Goal: Task Accomplishment & Management: Manage account settings

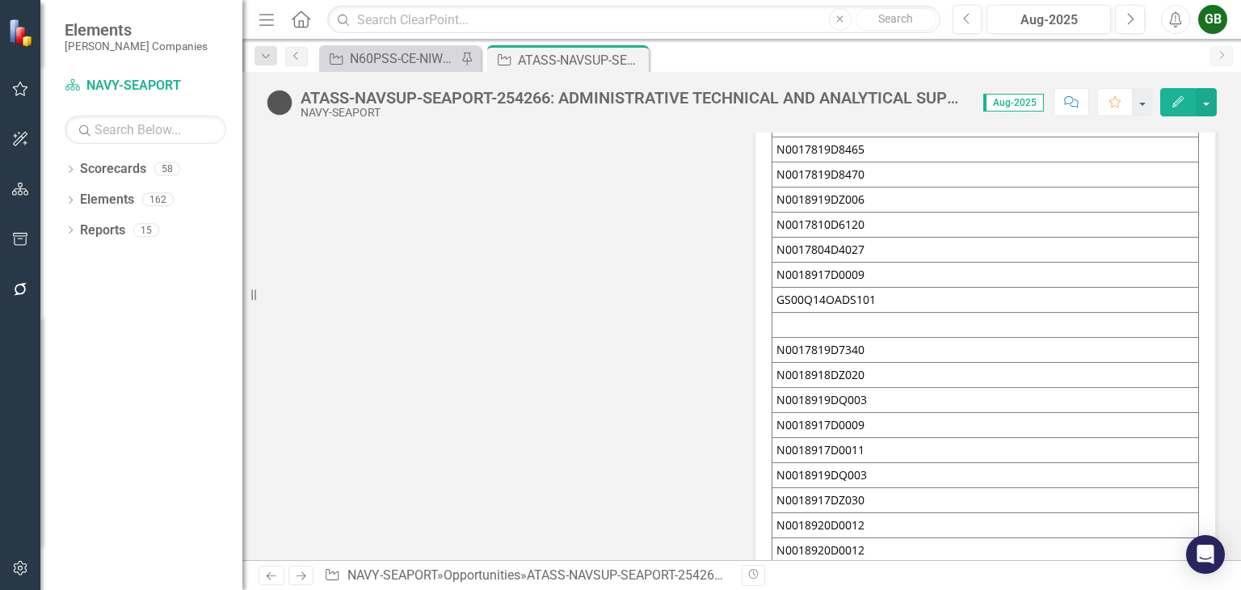
scroll to position [7596, 0]
click at [131, 195] on link "Elements" at bounding box center [107, 200] width 54 height 19
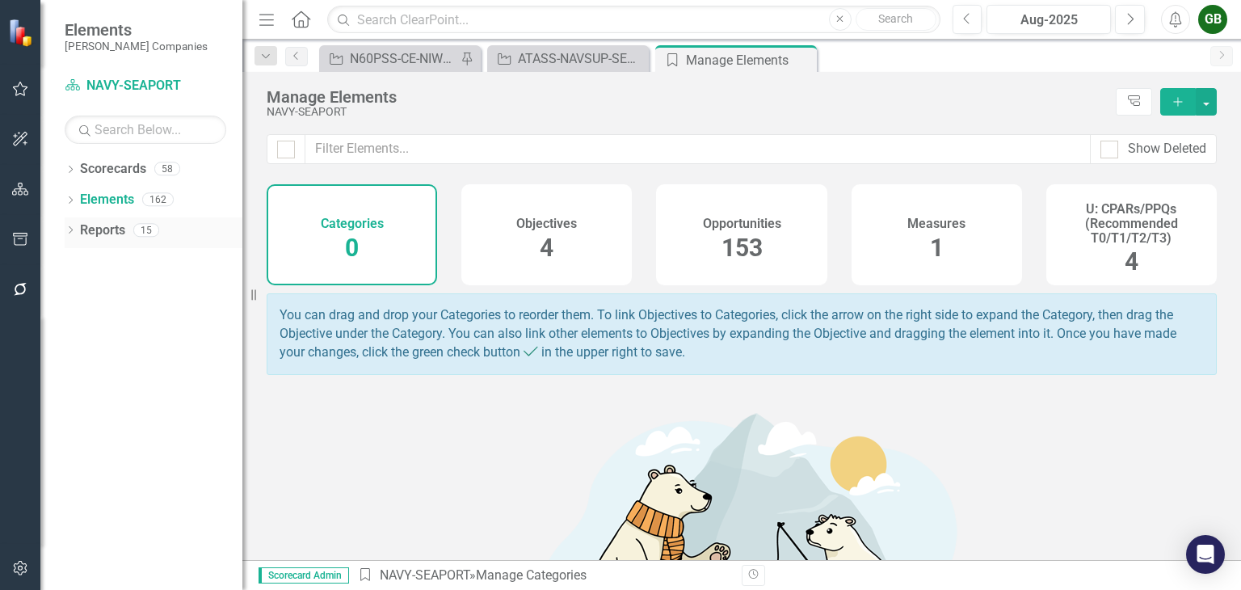
click at [89, 225] on link "Reports" at bounding box center [102, 230] width 45 height 19
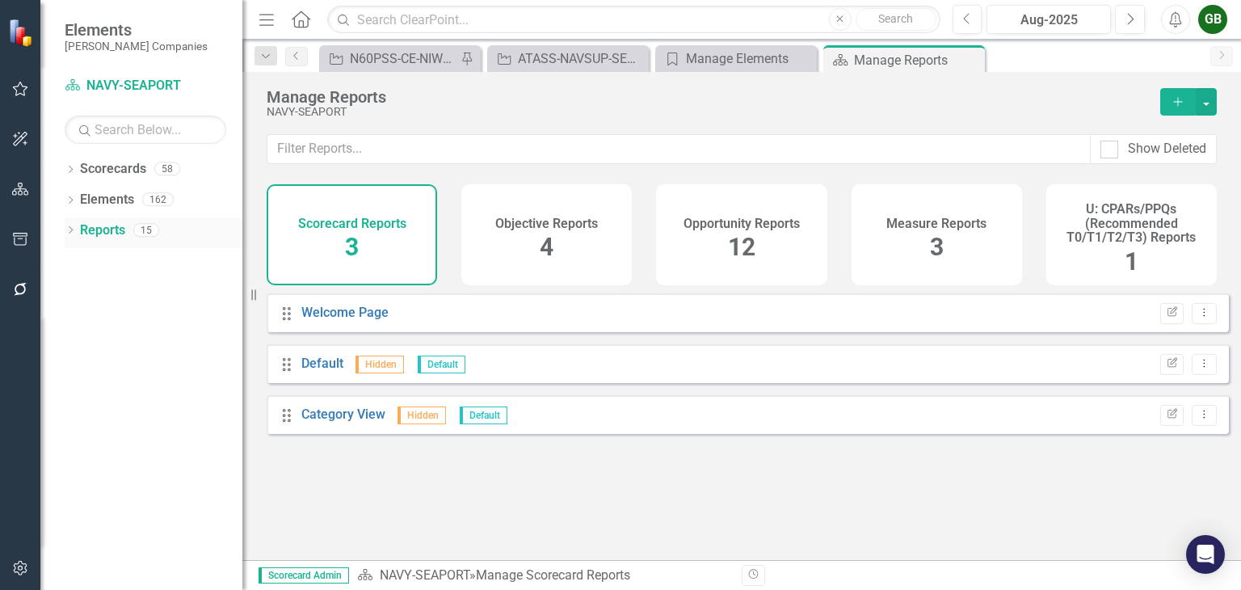
click at [65, 225] on div "Dropdown" at bounding box center [70, 232] width 11 height 14
click at [75, 314] on div "Dropdown Opportunity Opportunities 9" at bounding box center [157, 321] width 171 height 31
click at [79, 318] on icon "Dropdown" at bounding box center [77, 321] width 11 height 9
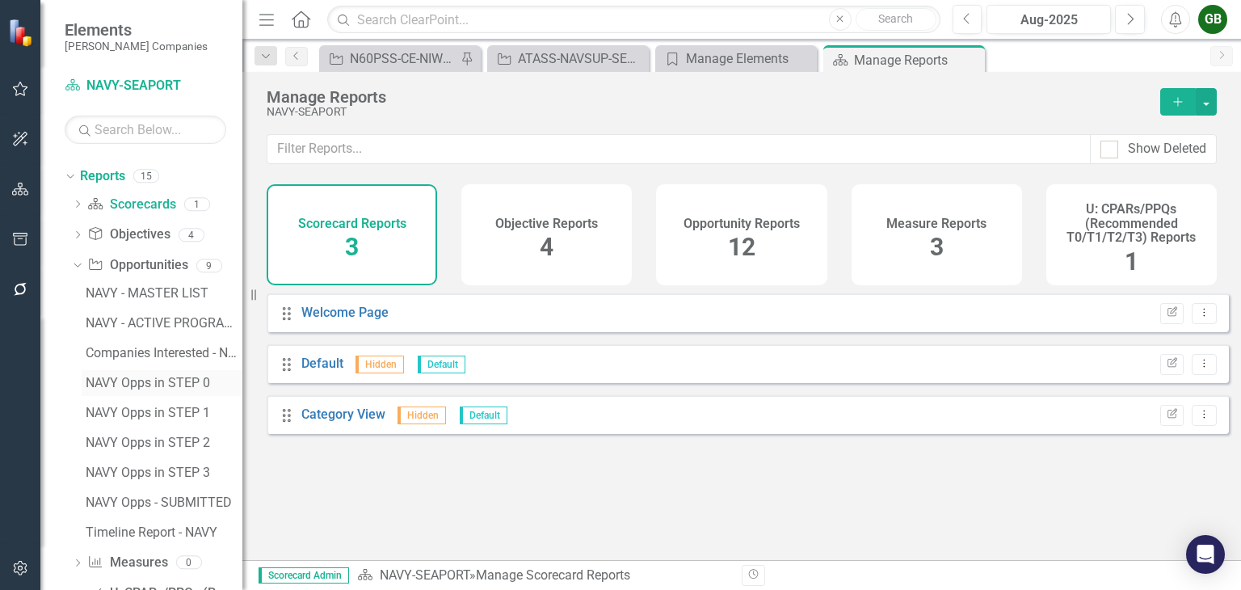
scroll to position [99, 0]
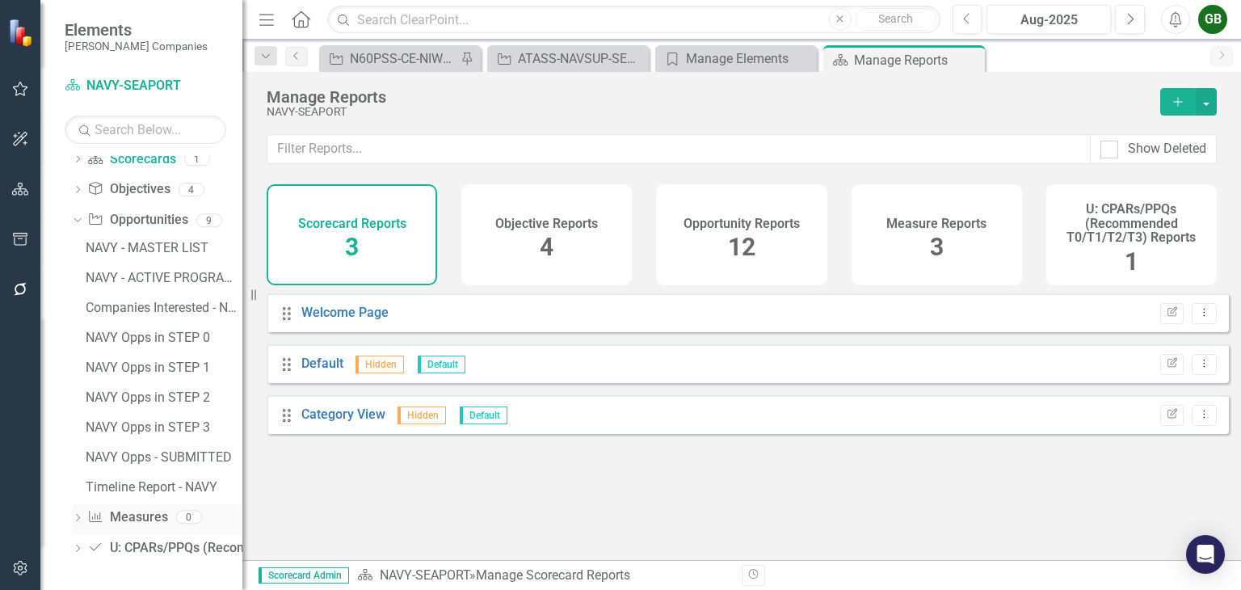
click at [82, 519] on icon "Dropdown" at bounding box center [77, 519] width 11 height 9
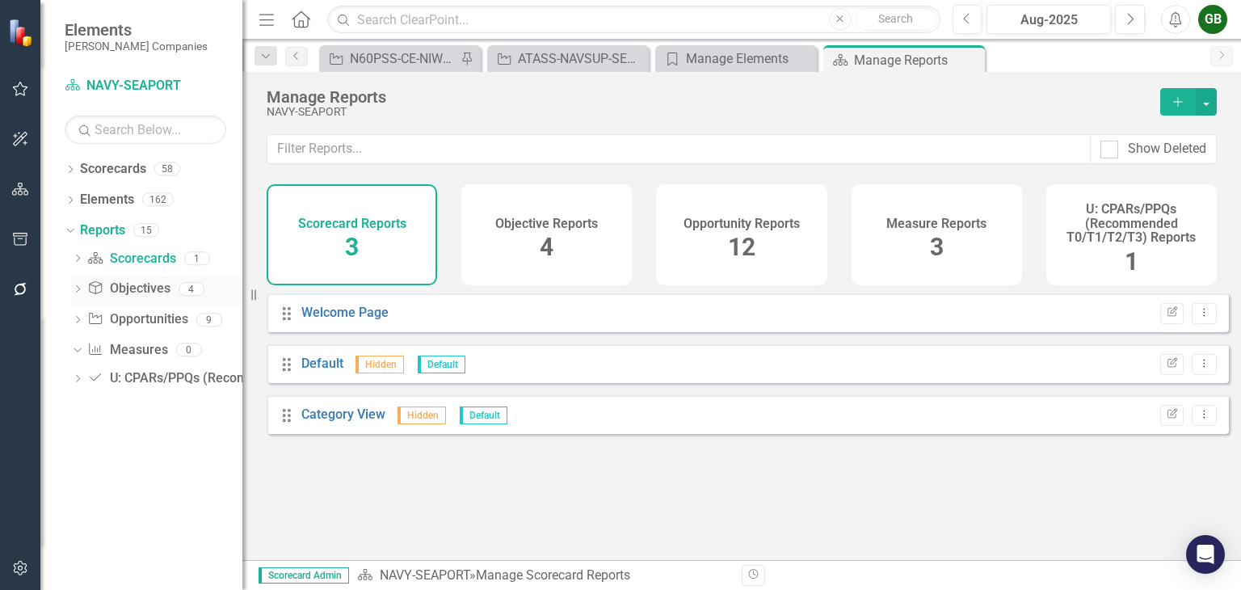
click at [82, 284] on div "Dropdown" at bounding box center [77, 291] width 11 height 14
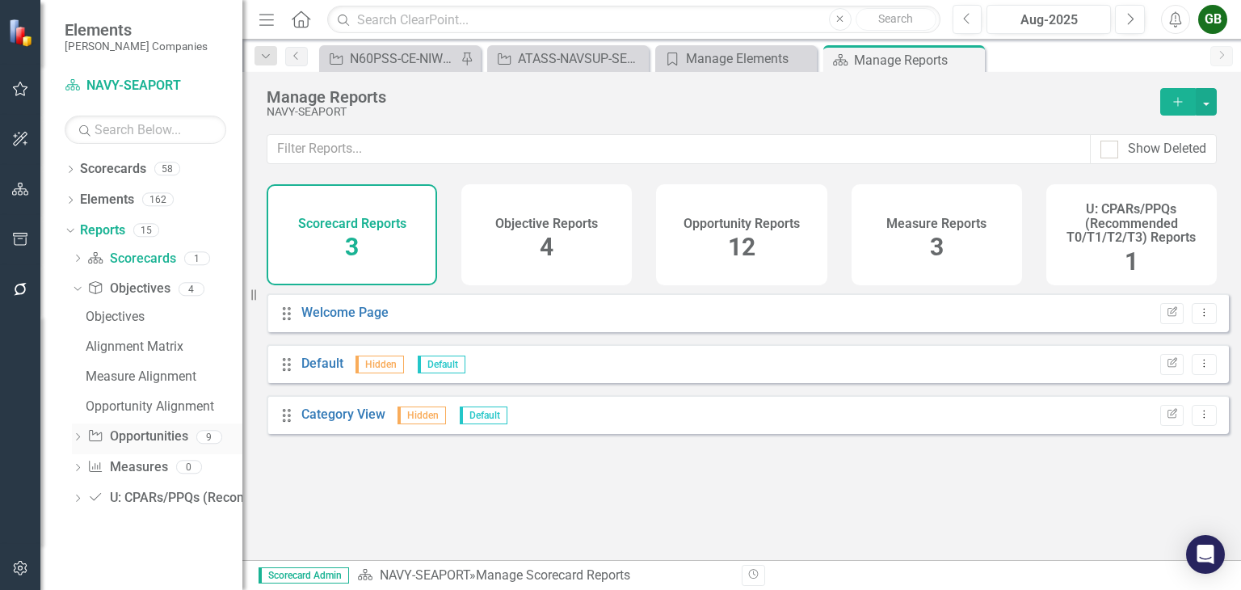
click at [75, 435] on icon "Dropdown" at bounding box center [77, 438] width 11 height 9
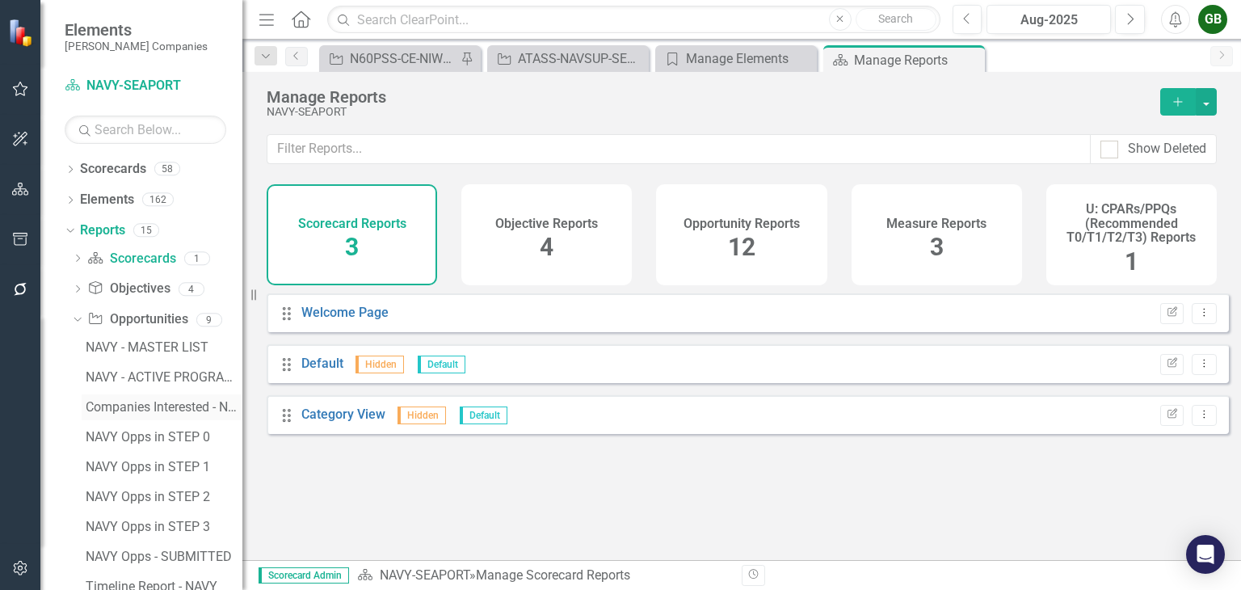
scroll to position [99, 0]
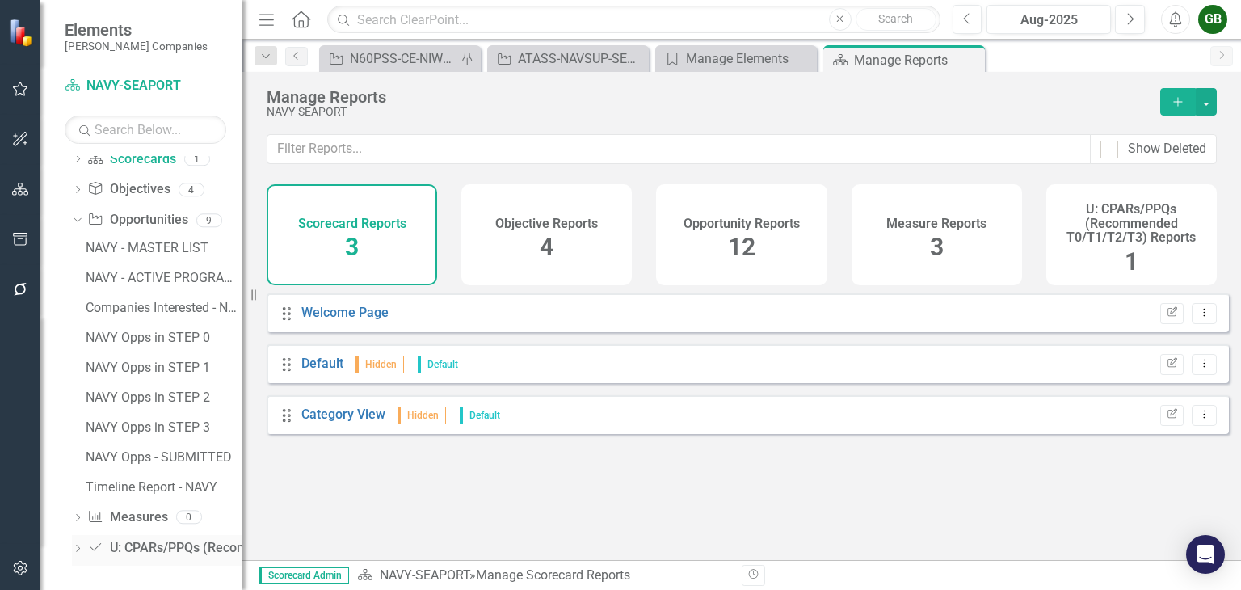
click at [82, 547] on icon "Dropdown" at bounding box center [77, 549] width 11 height 9
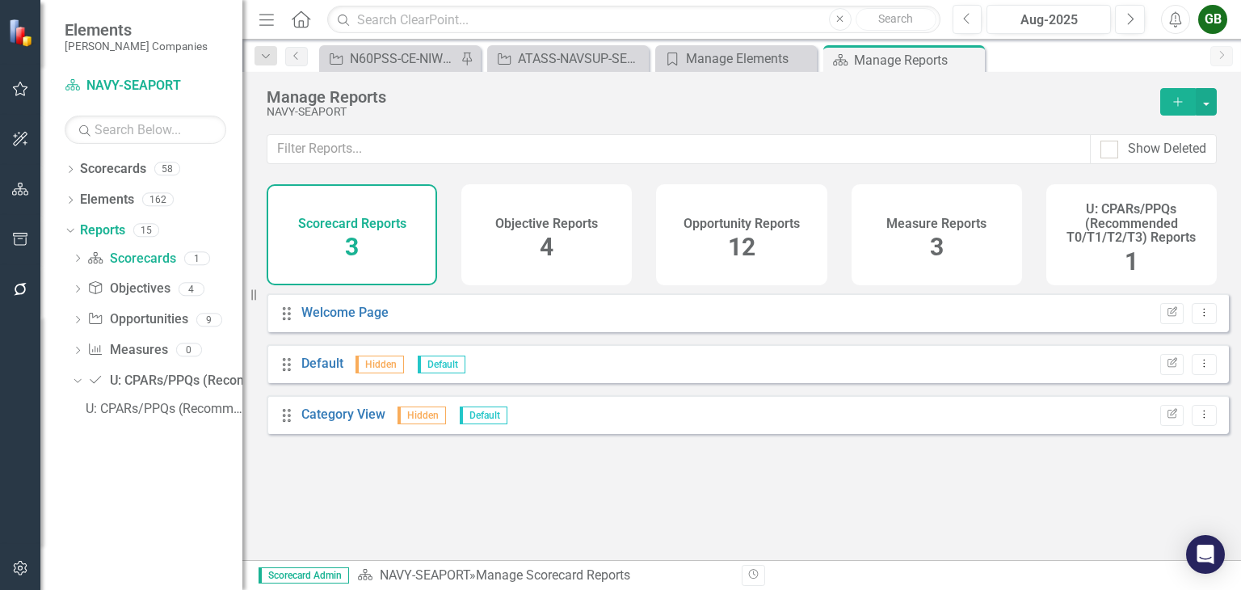
scroll to position [0, 0]
click at [67, 161] on div "Dropdown Scorecards 58" at bounding box center [154, 171] width 178 height 31
click at [805, 59] on icon "Close" at bounding box center [802, 59] width 16 height 13
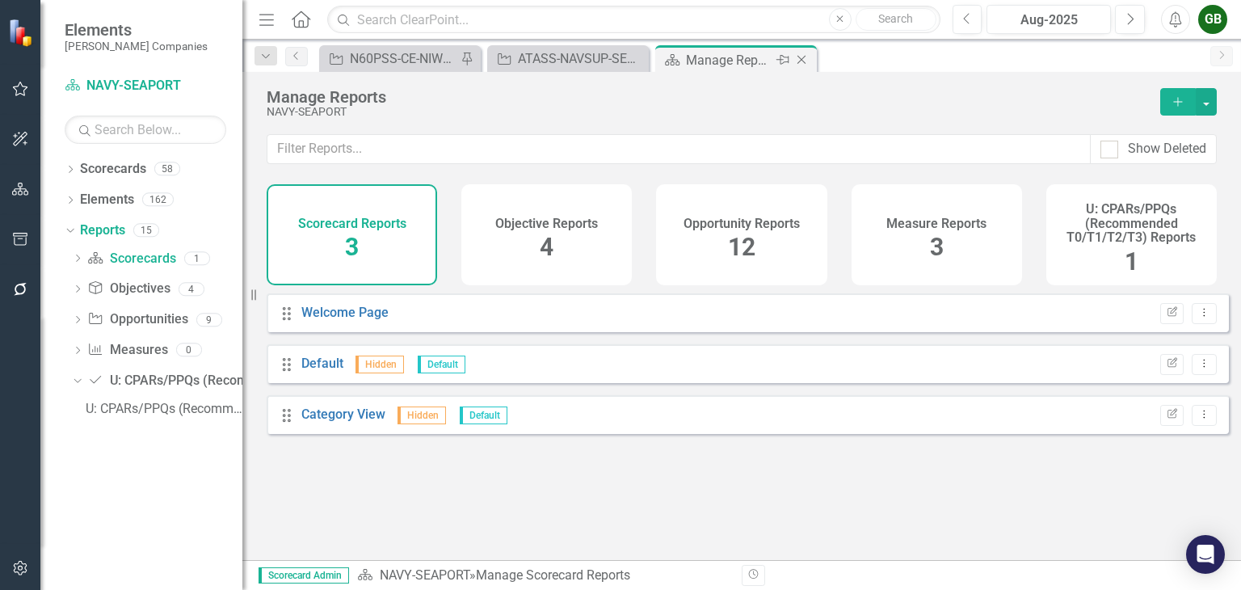
click at [804, 60] on icon "Close" at bounding box center [802, 59] width 16 height 13
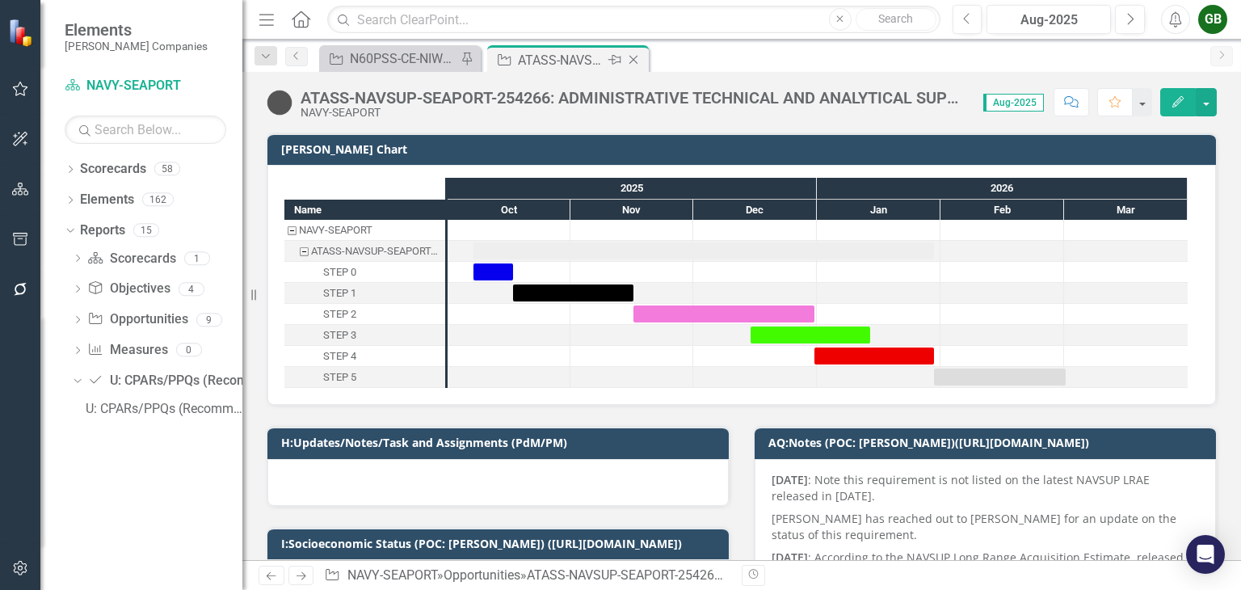
click at [633, 59] on icon at bounding box center [634, 60] width 9 height 9
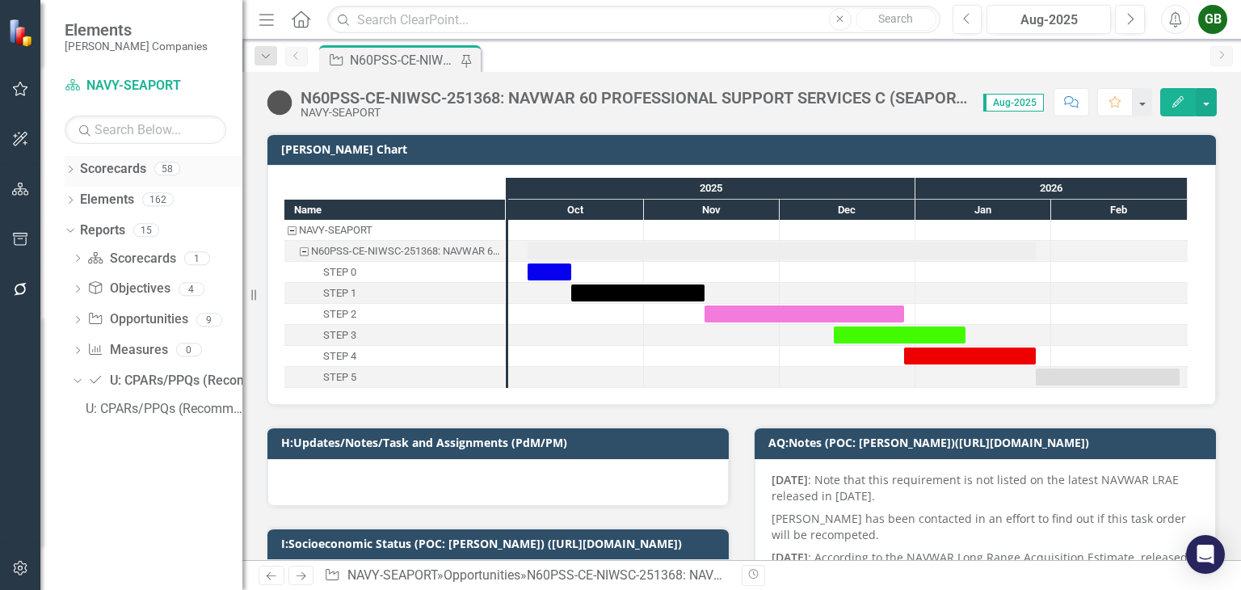
click at [72, 164] on div "Dropdown" at bounding box center [70, 171] width 11 height 14
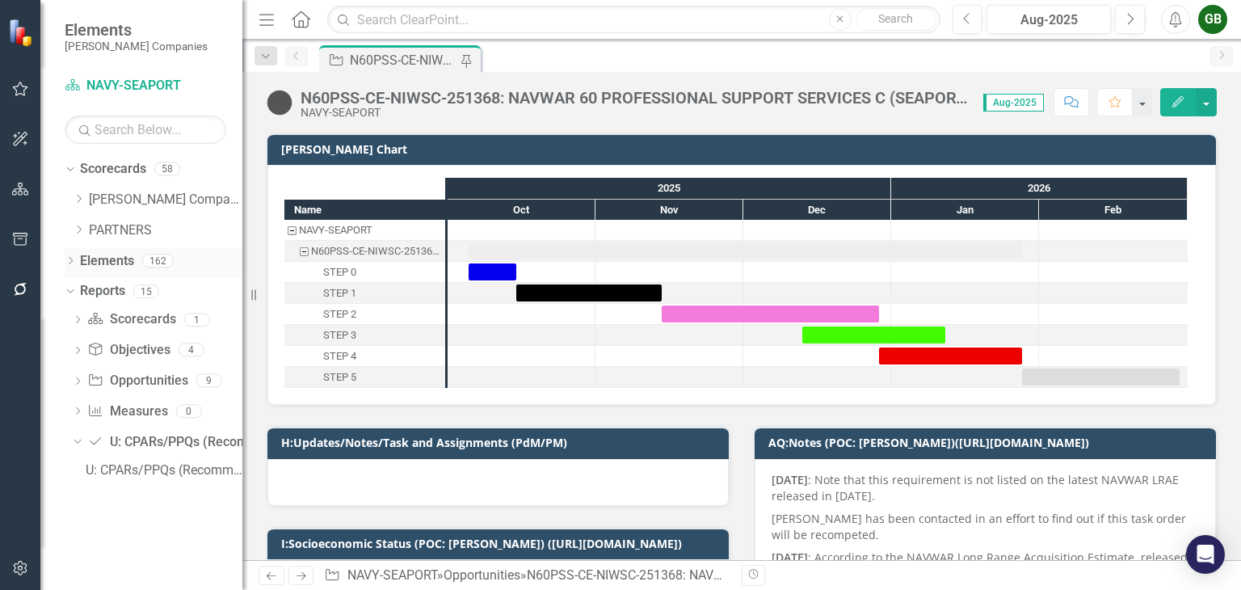
click at [74, 251] on div "Dropdown Elements 162" at bounding box center [154, 263] width 178 height 31
click at [69, 259] on icon "Dropdown" at bounding box center [70, 262] width 11 height 9
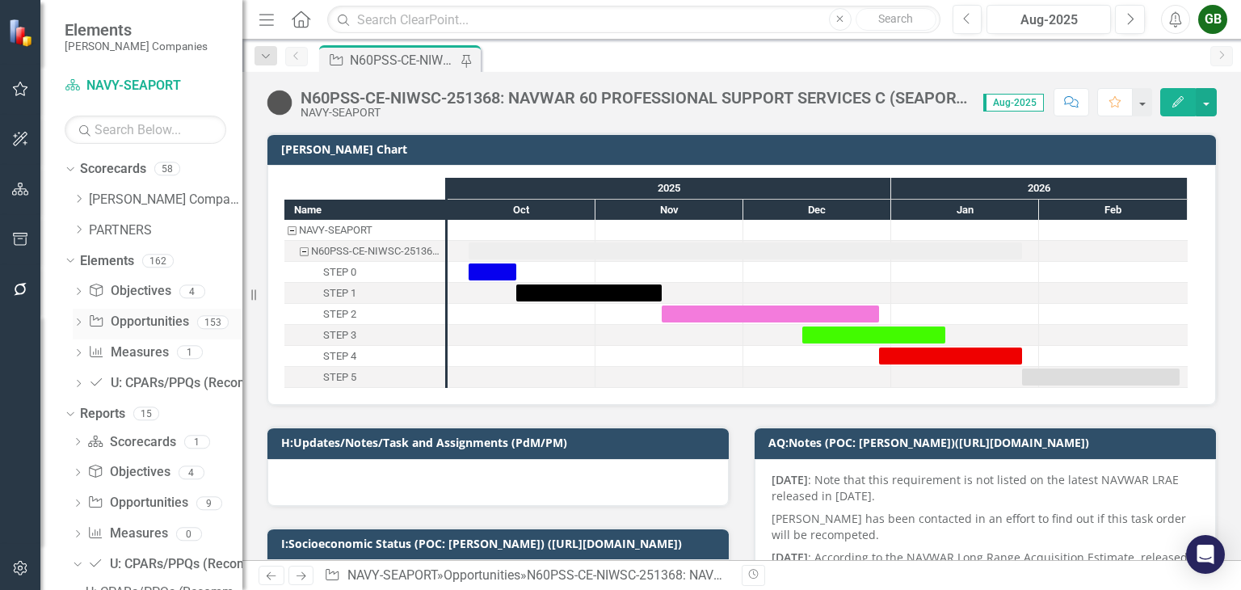
click at [78, 318] on div "Dropdown" at bounding box center [78, 325] width 11 height 14
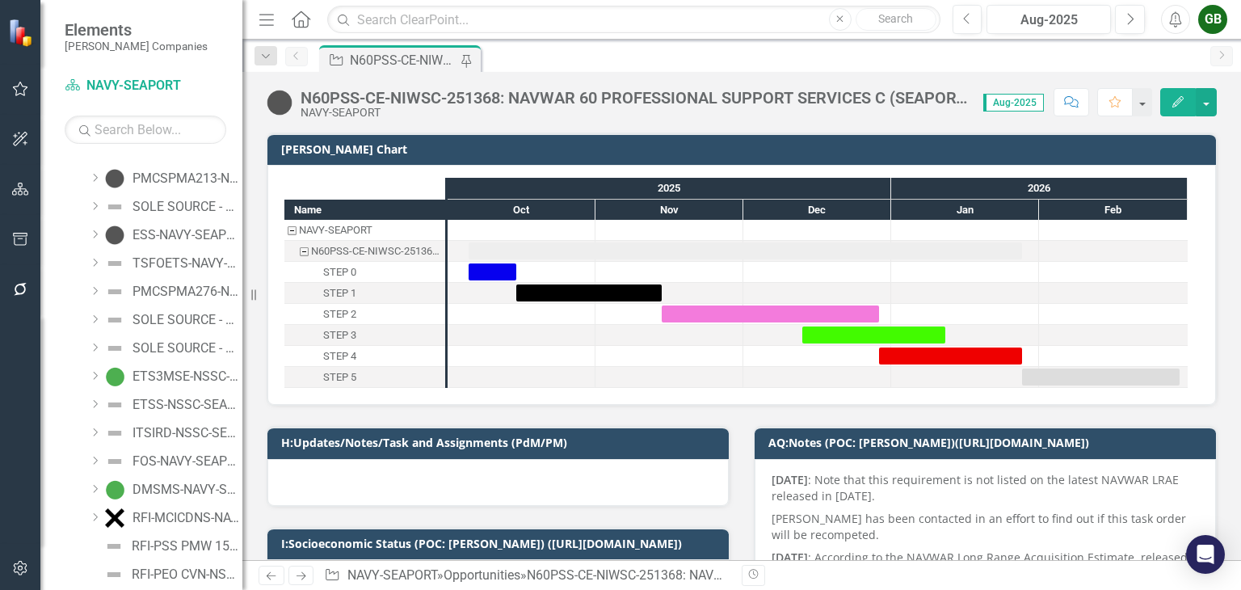
scroll to position [2101, 0]
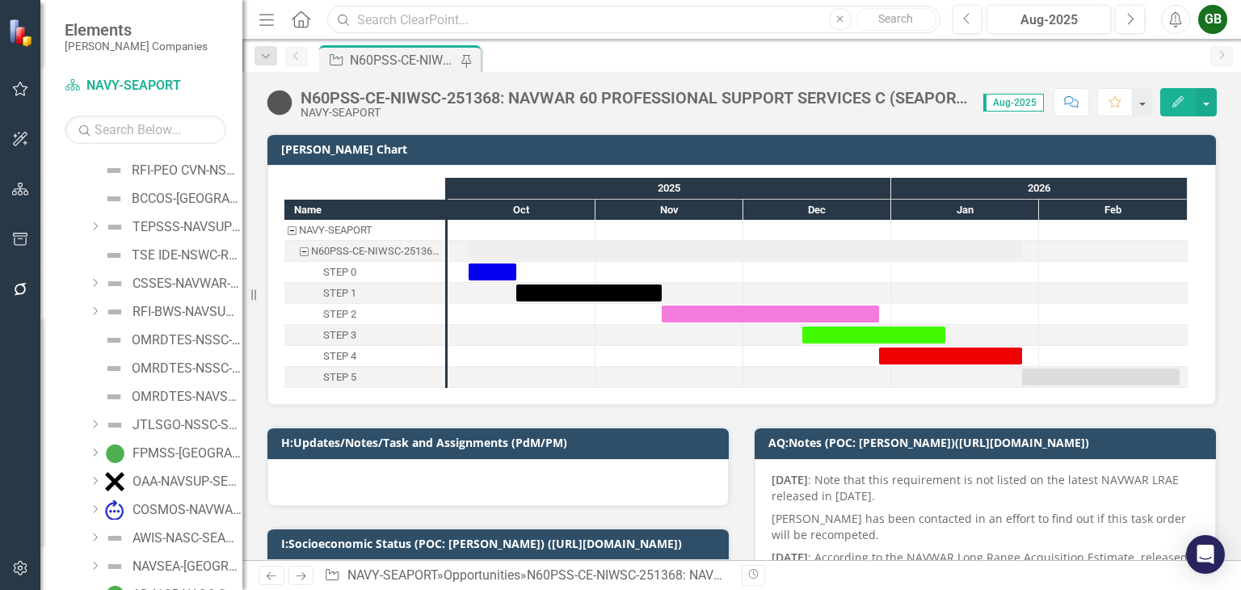
click at [373, 11] on input "text" at bounding box center [633, 20] width 613 height 28
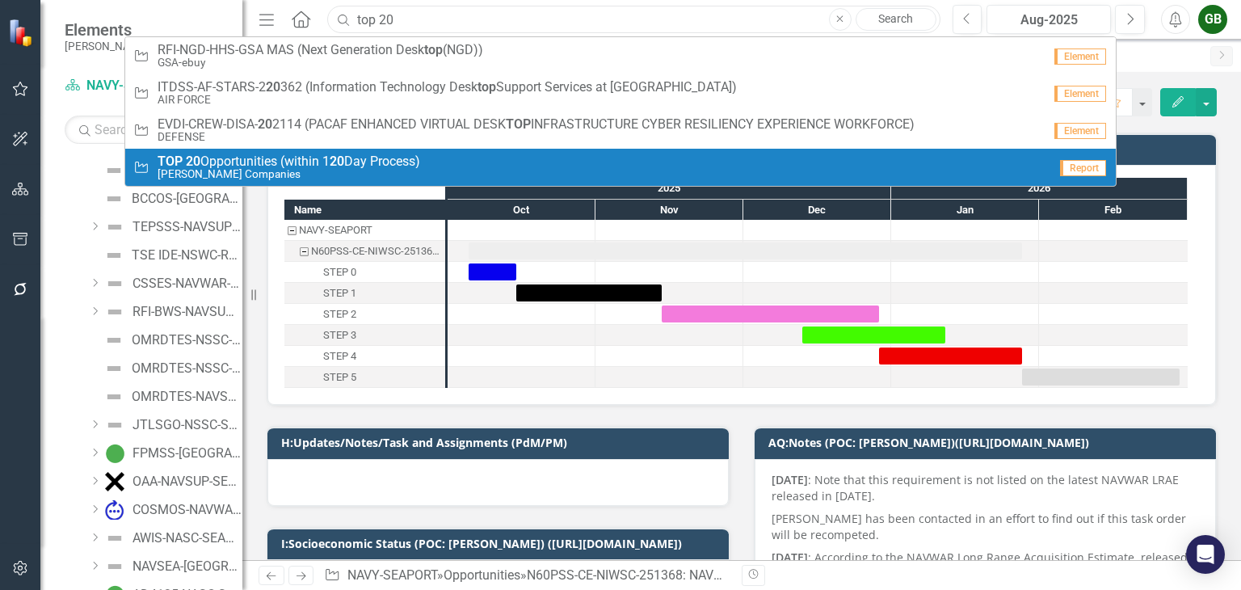
type input "top 20"
click at [341, 155] on strong "20" at bounding box center [337, 161] width 15 height 15
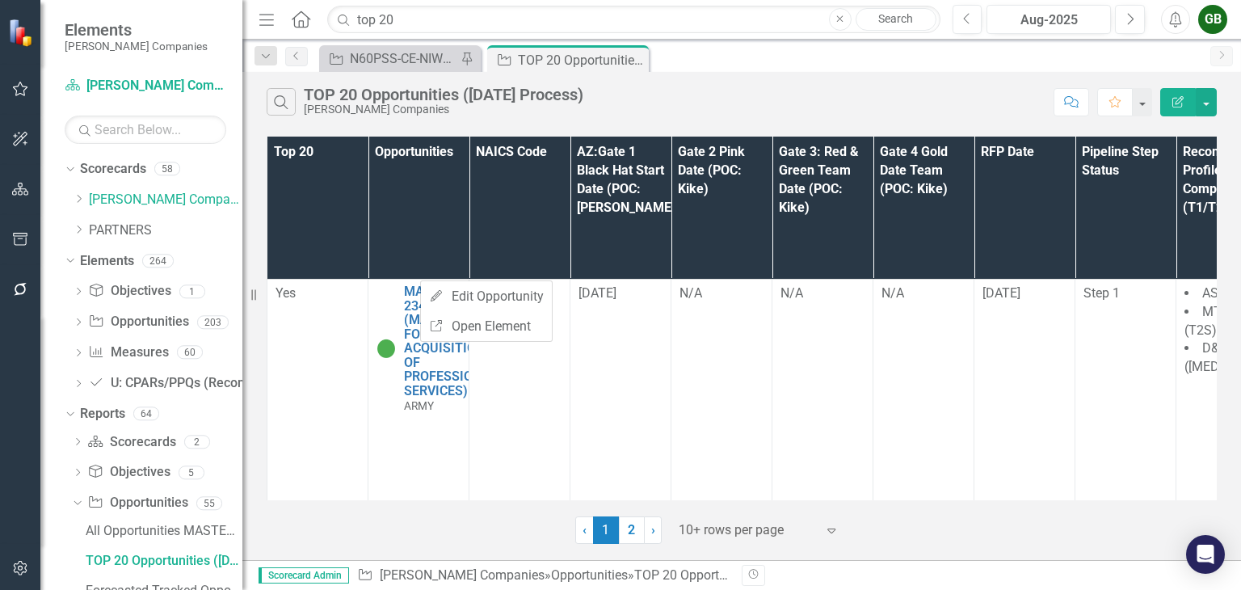
click at [834, 110] on div "Search TOP 20 Opportunities ([DATE] Process) [PERSON_NAME] Companies" at bounding box center [656, 101] width 779 height 27
click at [583, 114] on div "[PERSON_NAME] Companies" at bounding box center [444, 109] width 280 height 12
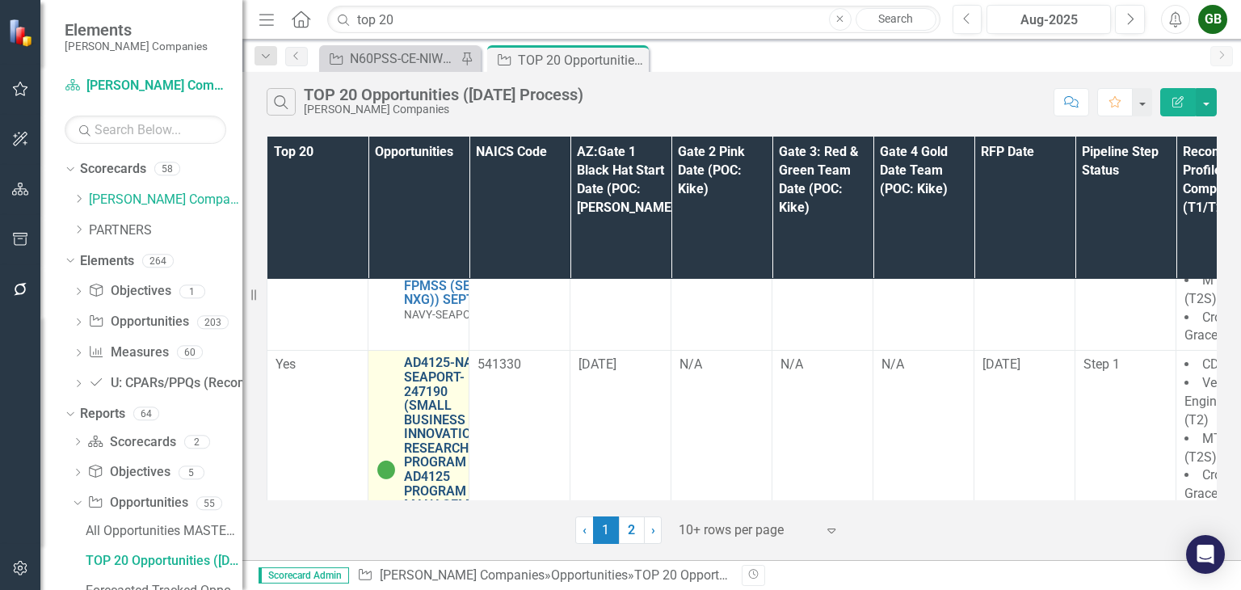
scroll to position [2316, 0]
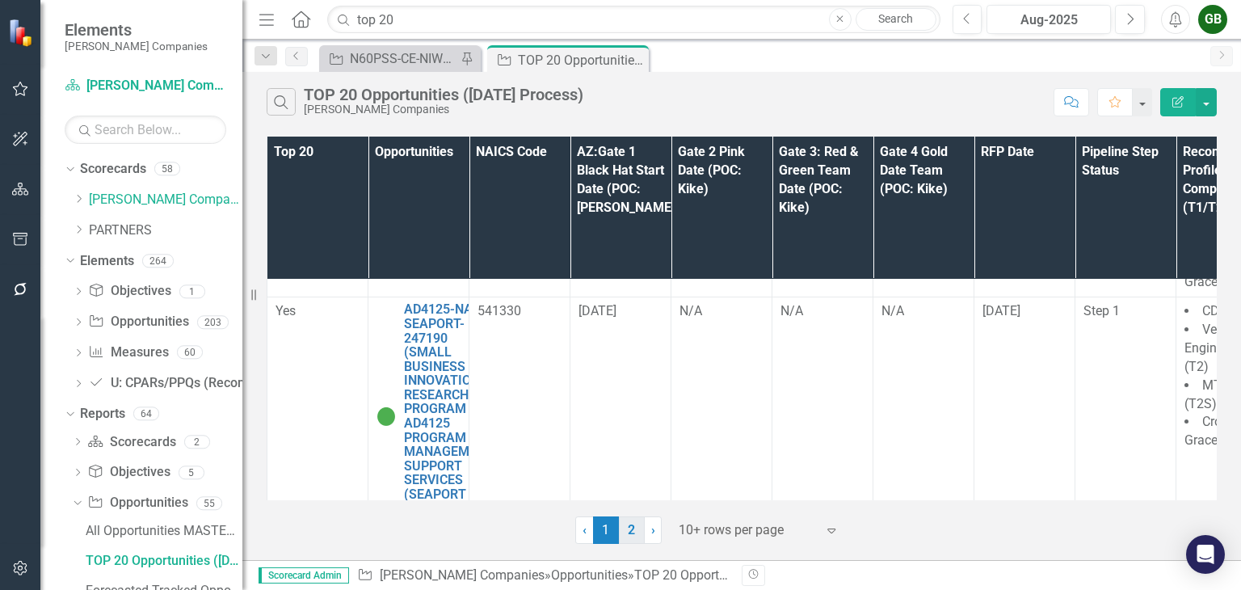
click at [634, 528] on link "2" at bounding box center [632, 529] width 26 height 27
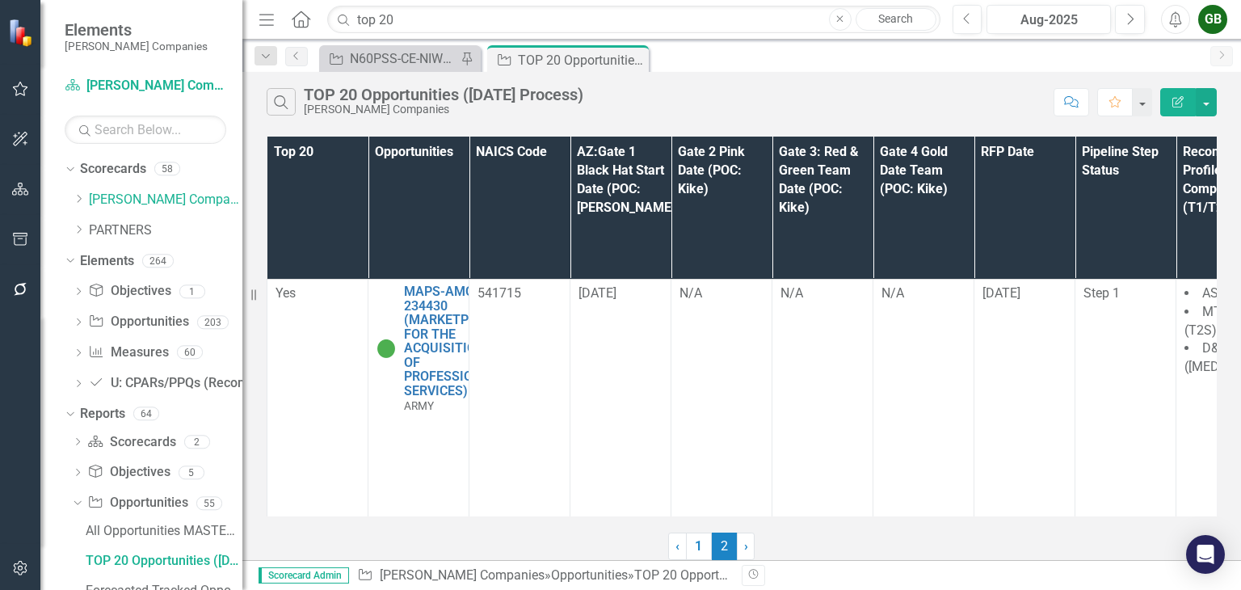
scroll to position [323, 0]
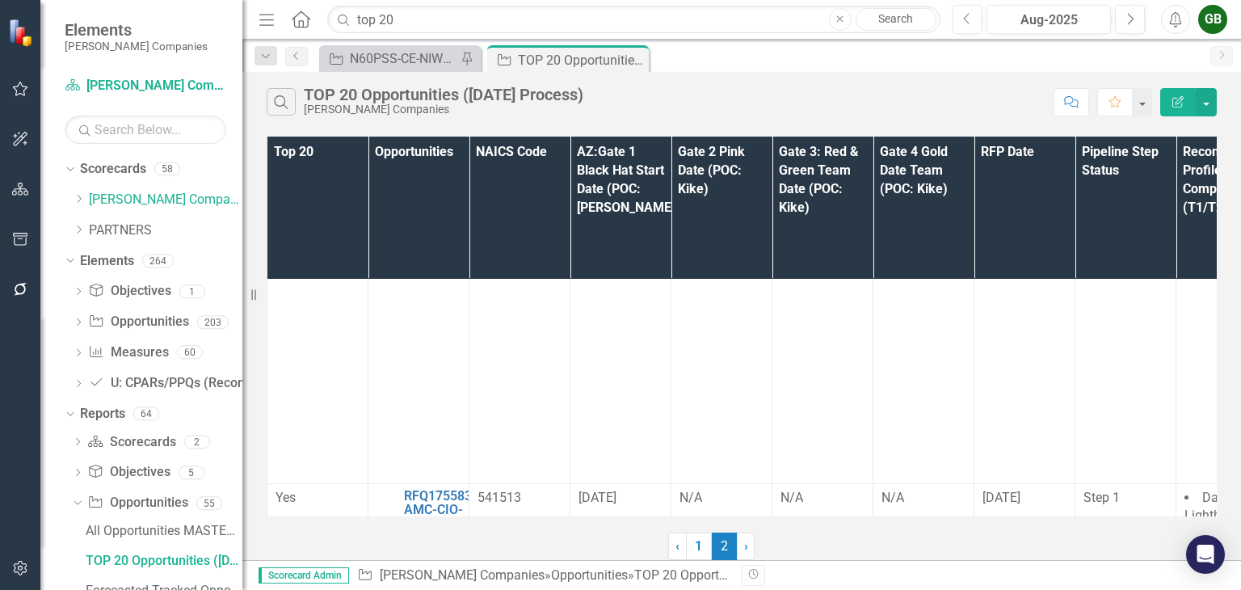
drag, startPoint x: 695, startPoint y: 544, endPoint x: 684, endPoint y: 545, distance: 10.5
click at [694, 544] on link "1" at bounding box center [699, 546] width 26 height 27
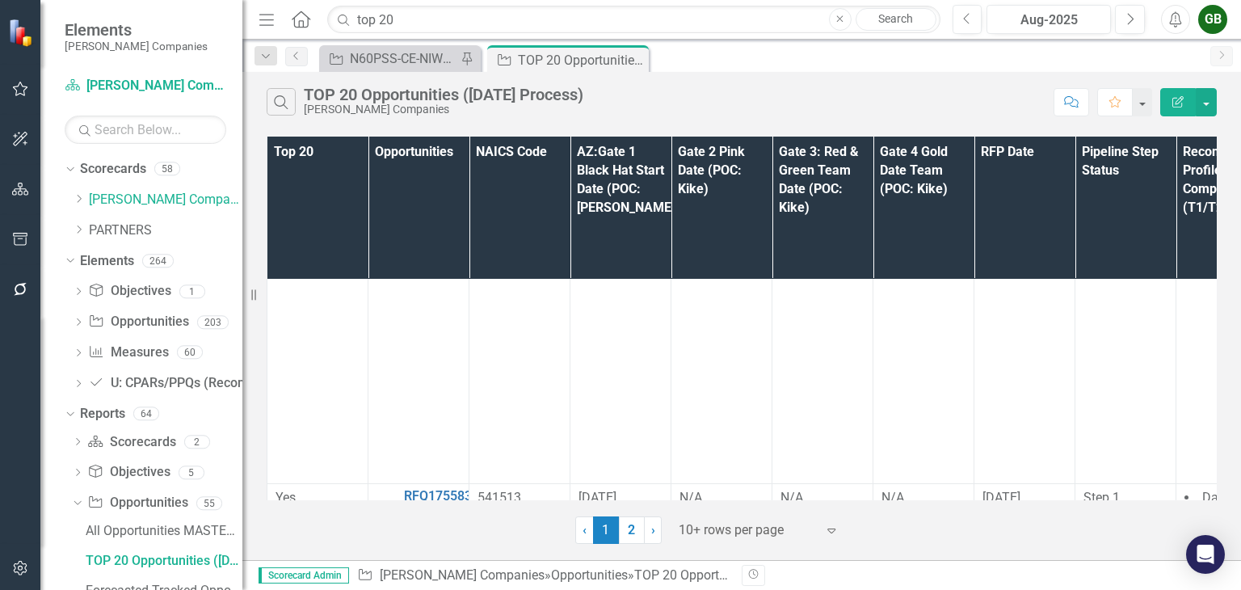
scroll to position [0, 0]
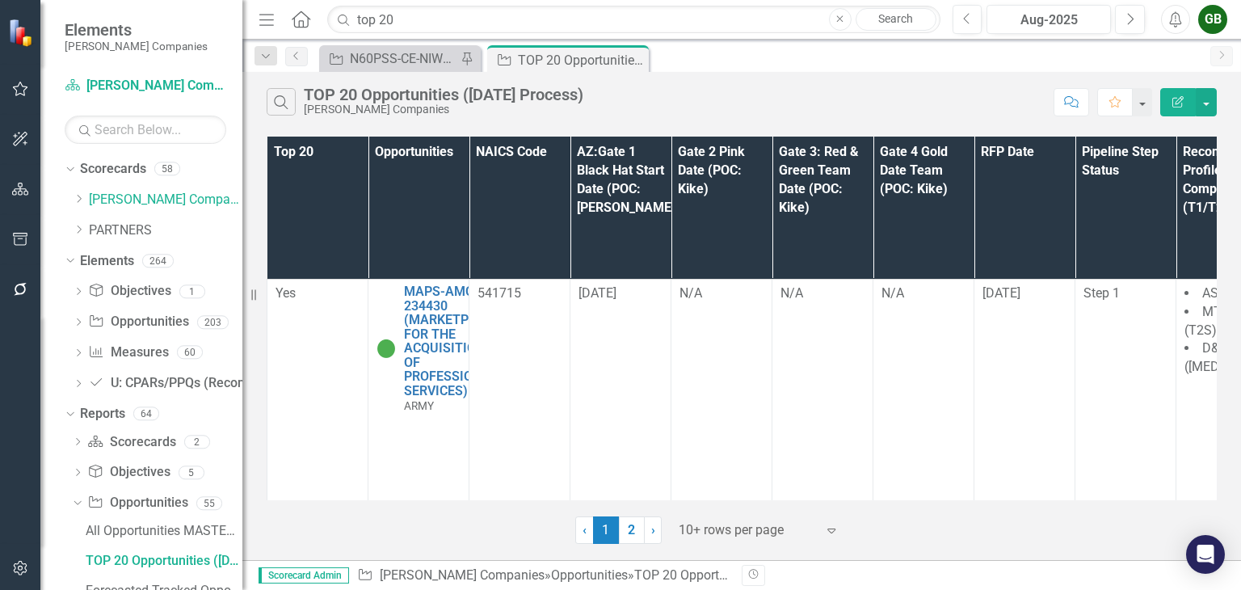
click at [768, 532] on div at bounding box center [747, 531] width 137 height 22
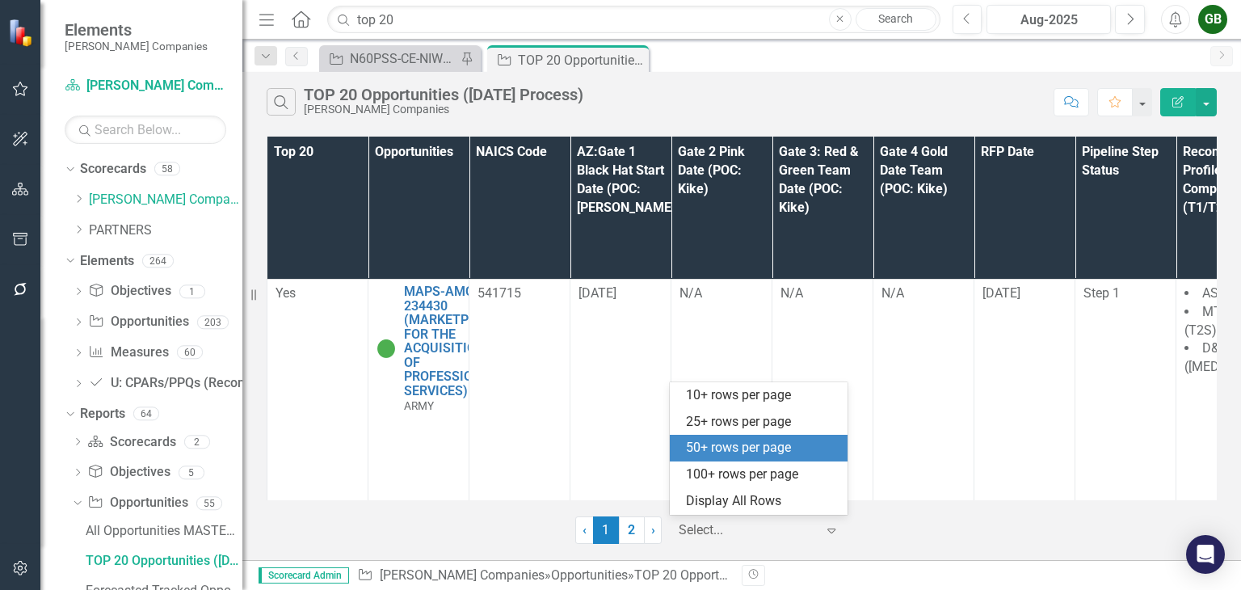
click at [763, 441] on div "50+ rows per page" at bounding box center [762, 448] width 152 height 19
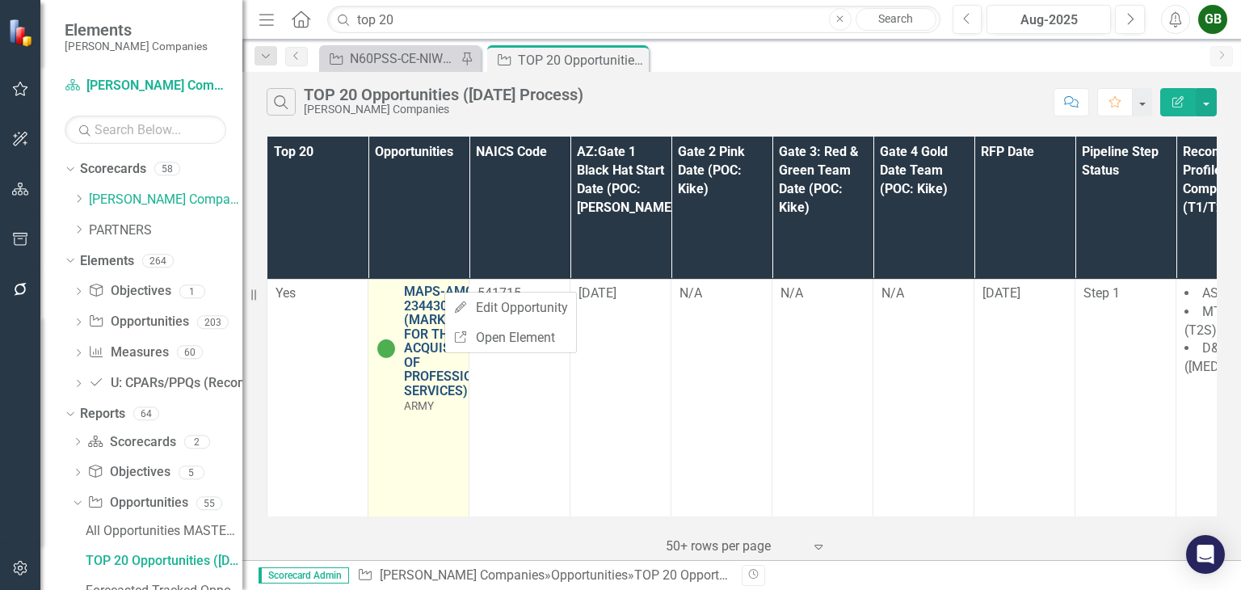
click at [427, 284] on link "MAPS-AMC-234430 (MARKETPLACE FOR THE ACQUISITION OF PROFESSIONAL SERVICES)" at bounding box center [452, 341] width 96 height 114
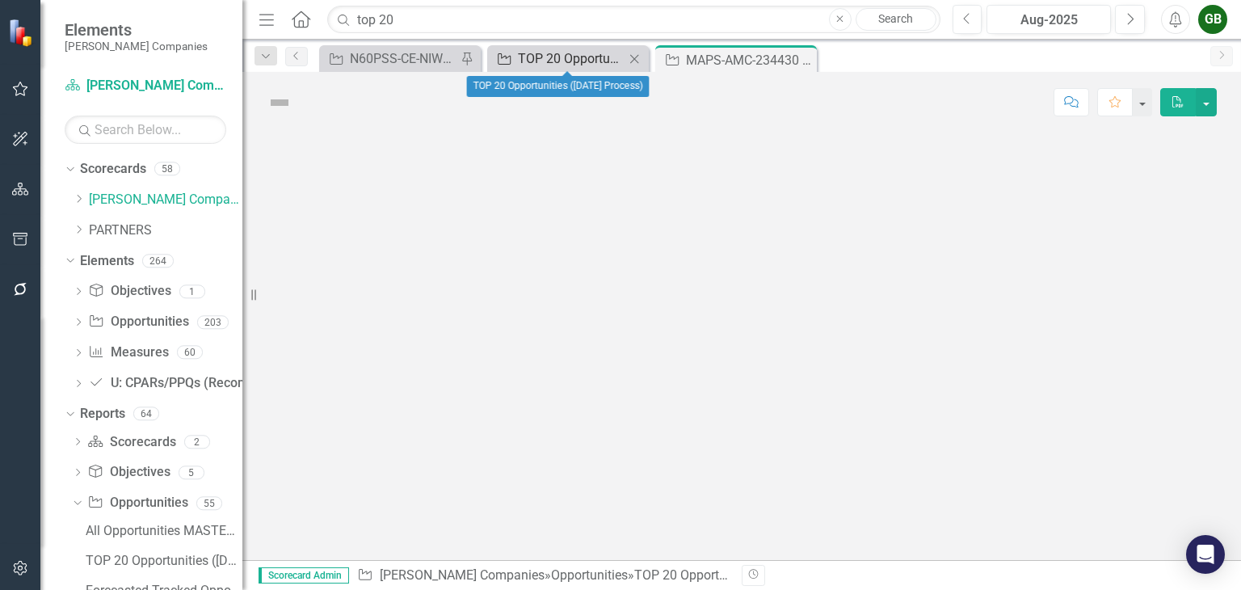
click at [550, 55] on div "TOP 20 Opportunities ([DATE] Process)" at bounding box center [571, 58] width 107 height 20
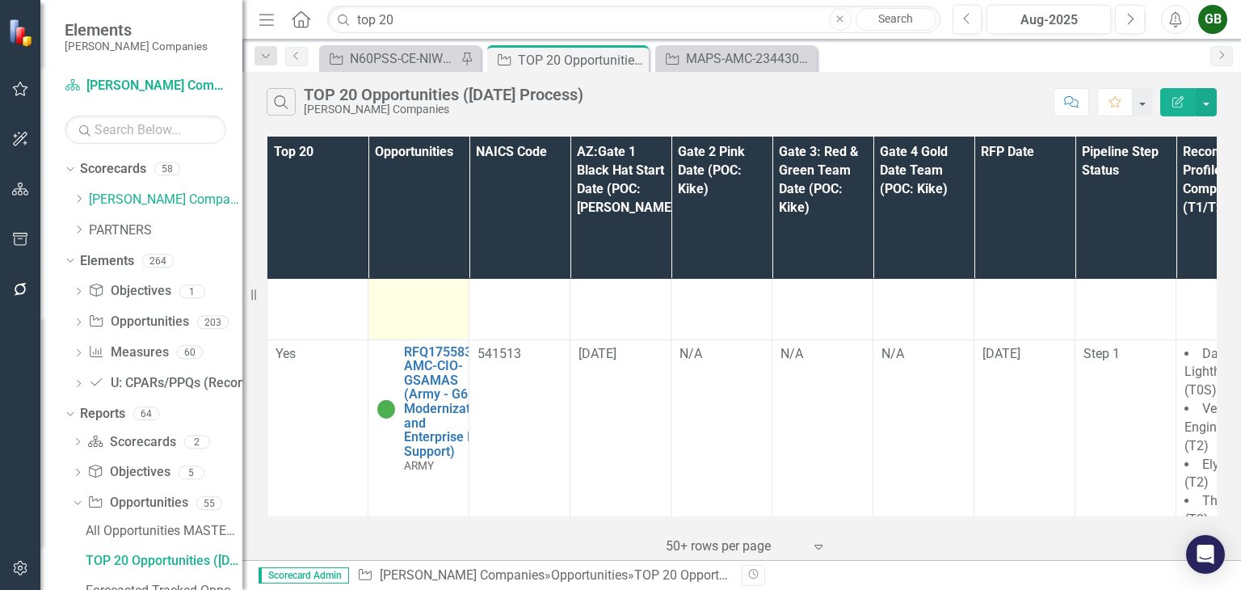
scroll to position [566, 0]
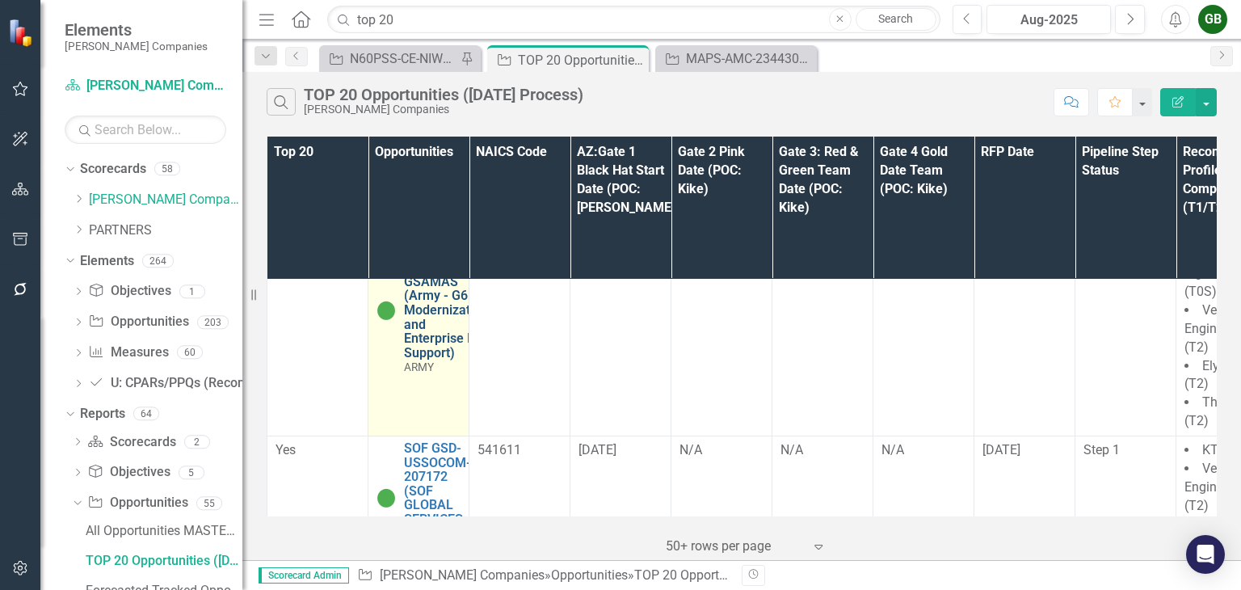
click at [424, 271] on link "RFQ1755832-AMC-CIO-GSAMAS (Army - G6 Modernization and Enterprise IT Support)" at bounding box center [446, 303] width 84 height 114
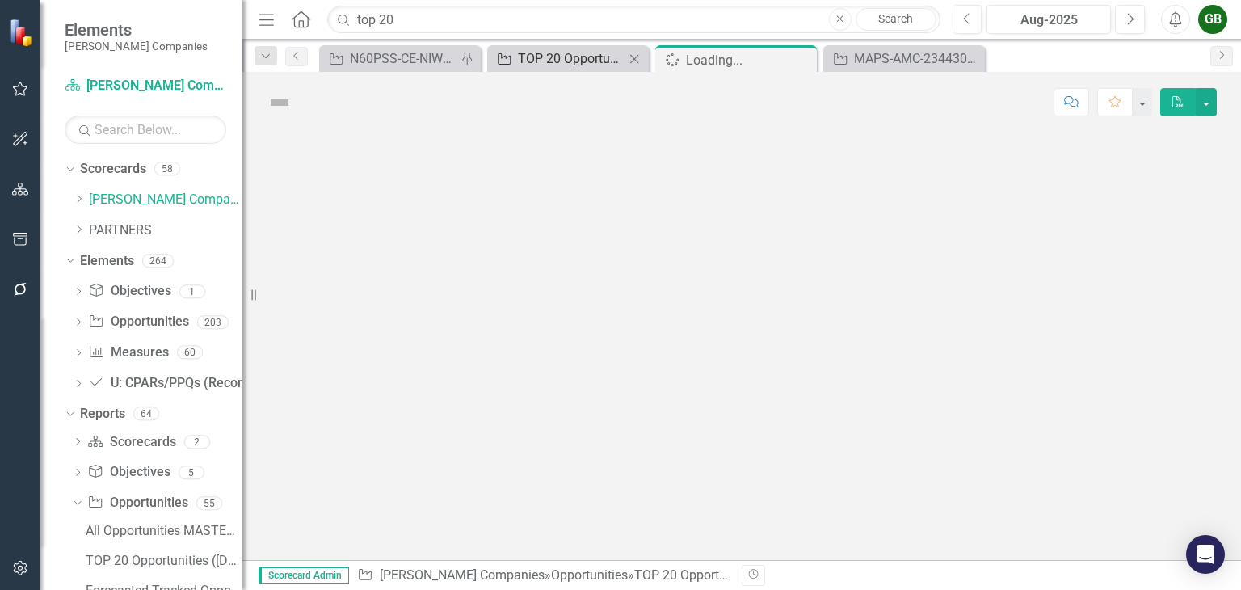
click at [544, 57] on div "TOP 20 Opportunities ([DATE] Process)" at bounding box center [571, 58] width 107 height 20
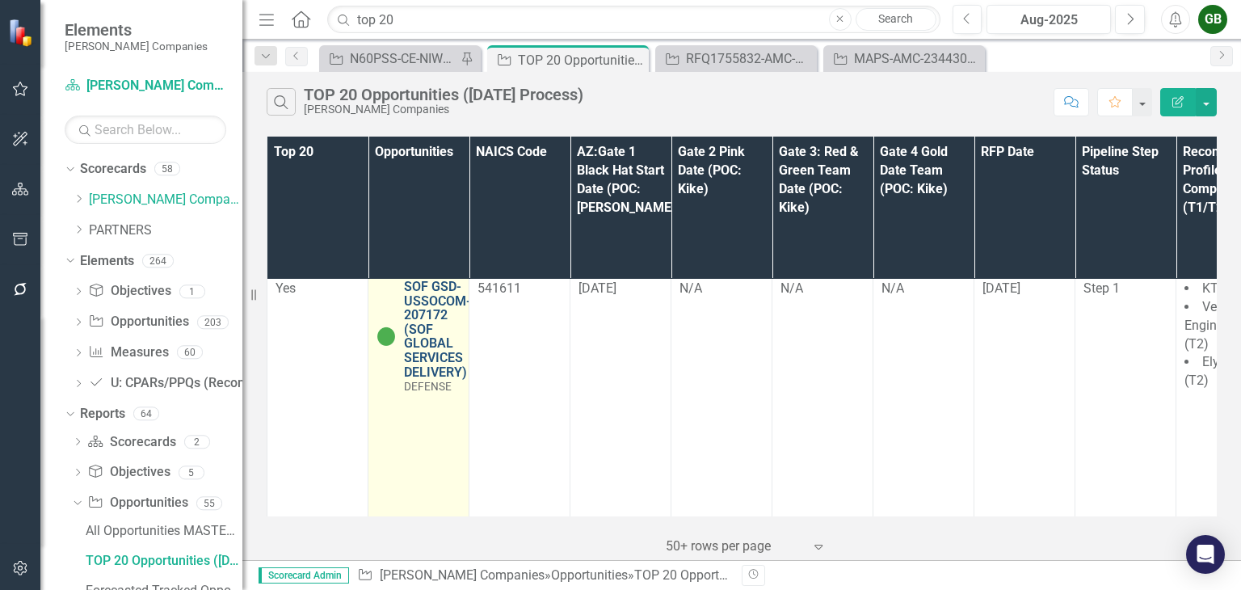
scroll to position [646, 0]
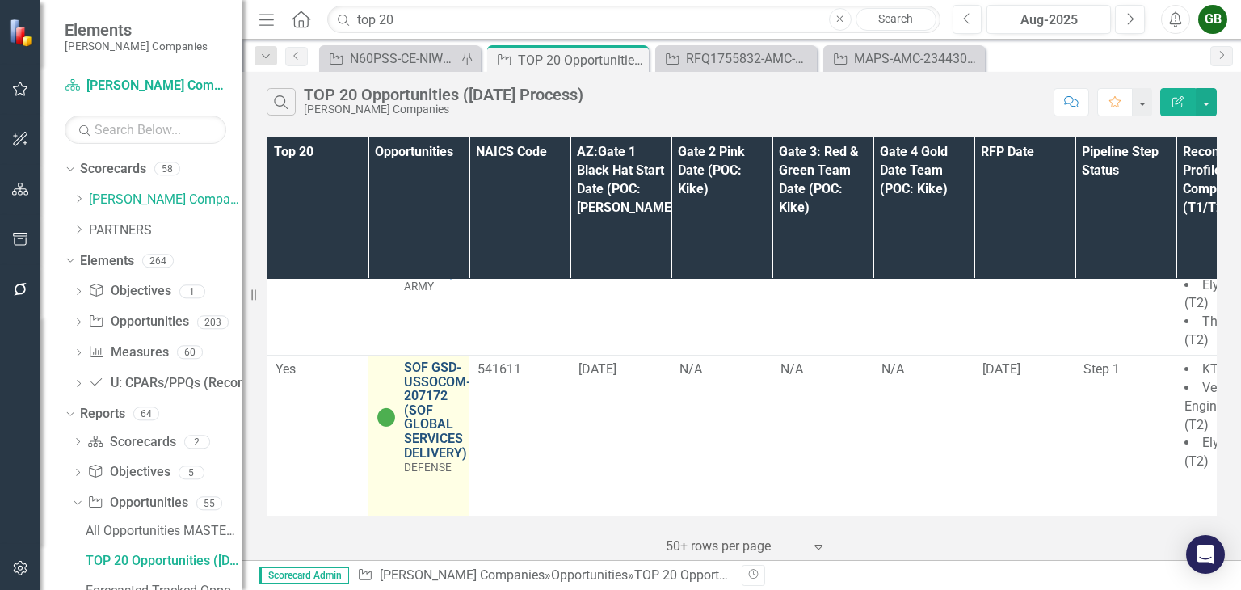
click at [430, 360] on link "SOF GSD-USSOCOM-207172 (SOF GLOBAL SERVICES DELIVERY)" at bounding box center [437, 409] width 67 height 99
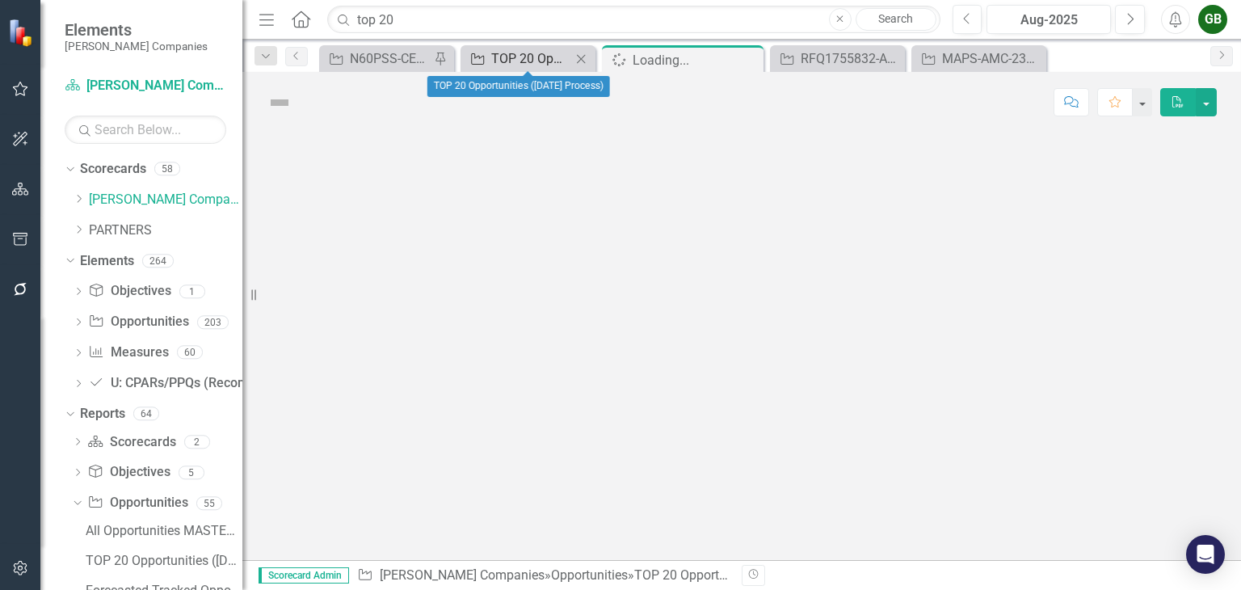
click at [536, 53] on div "TOP 20 Opportunities ([DATE] Process)" at bounding box center [531, 58] width 80 height 20
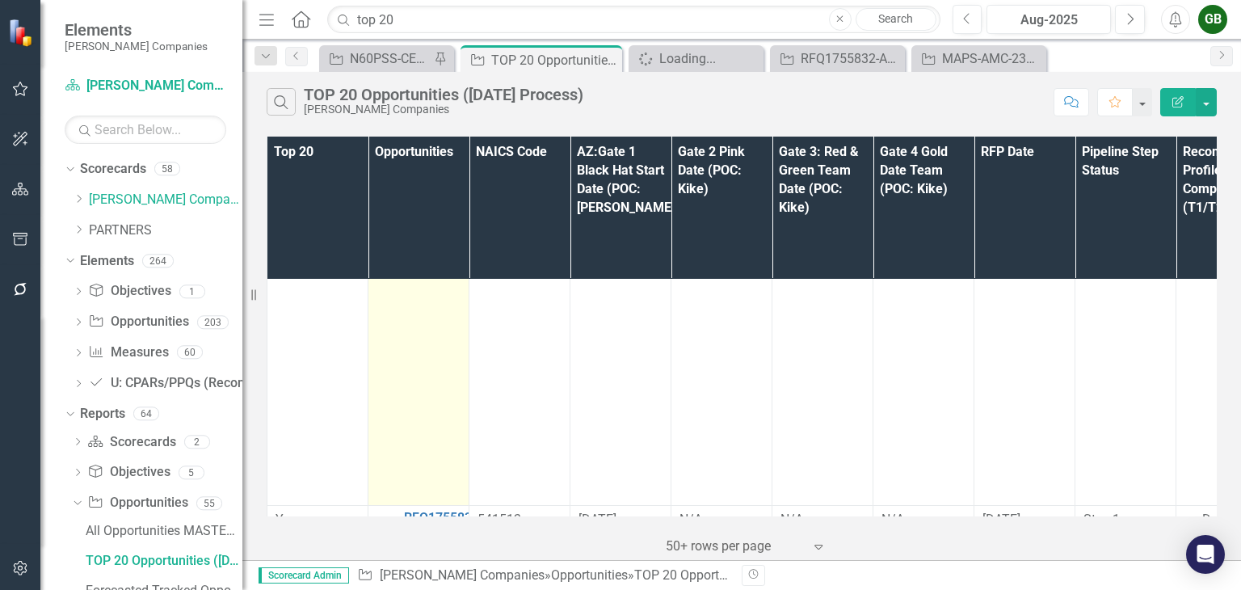
scroll to position [323, 0]
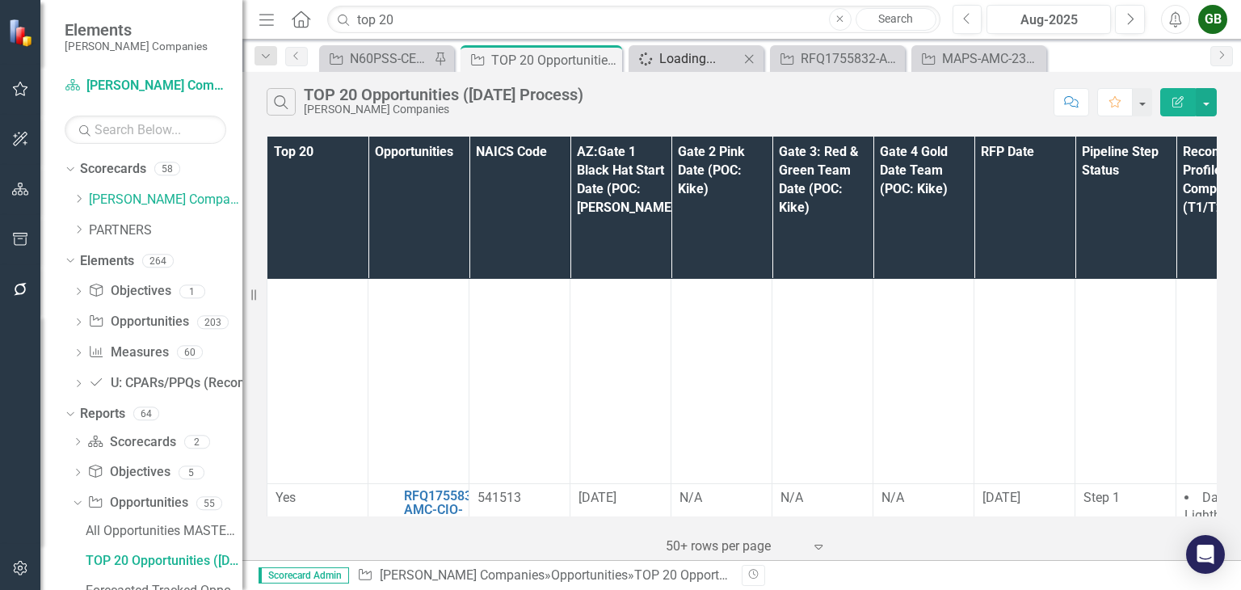
click at [705, 49] on div "Loading..." at bounding box center [699, 58] width 80 height 20
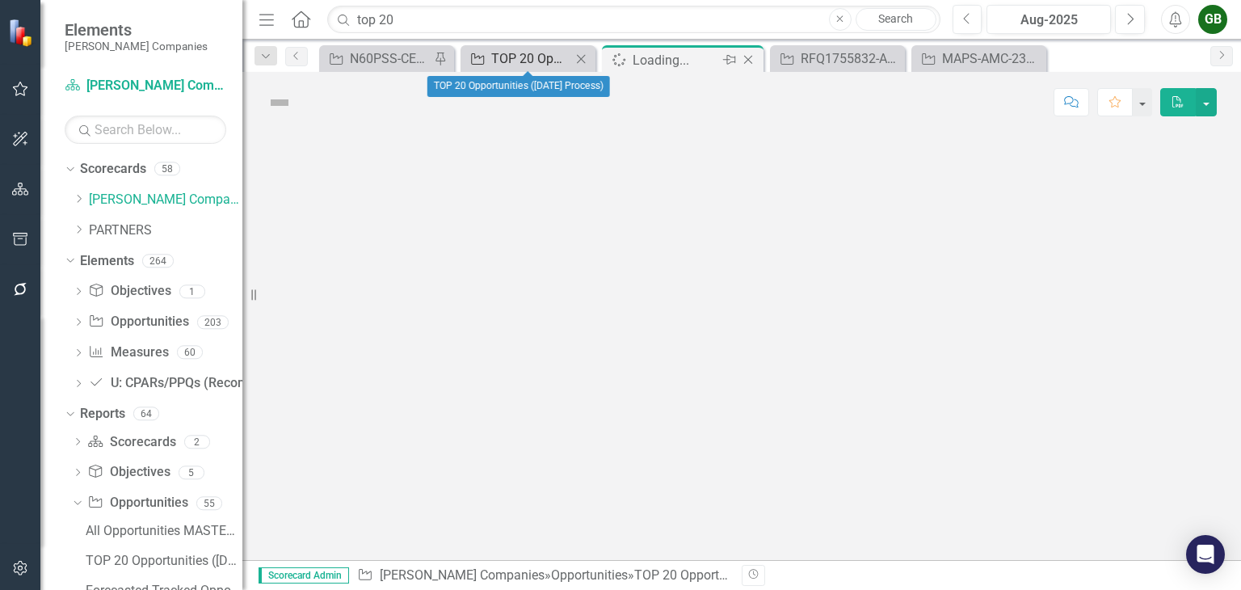
click at [537, 52] on div "TOP 20 Opportunities ([DATE] Process)" at bounding box center [531, 58] width 80 height 20
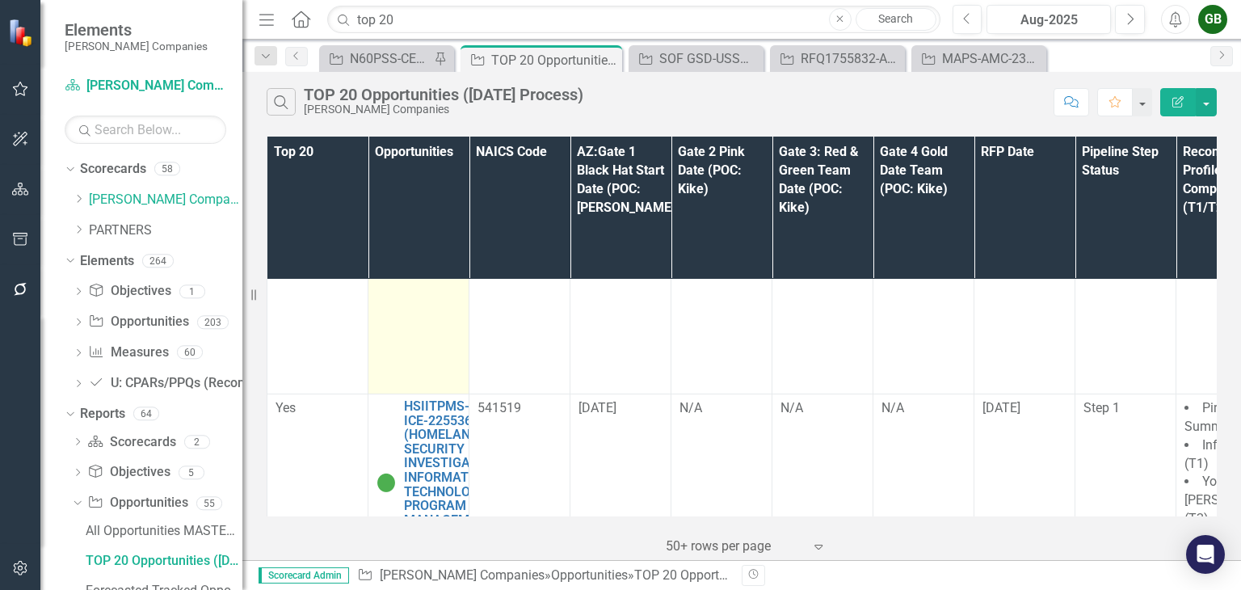
scroll to position [970, 0]
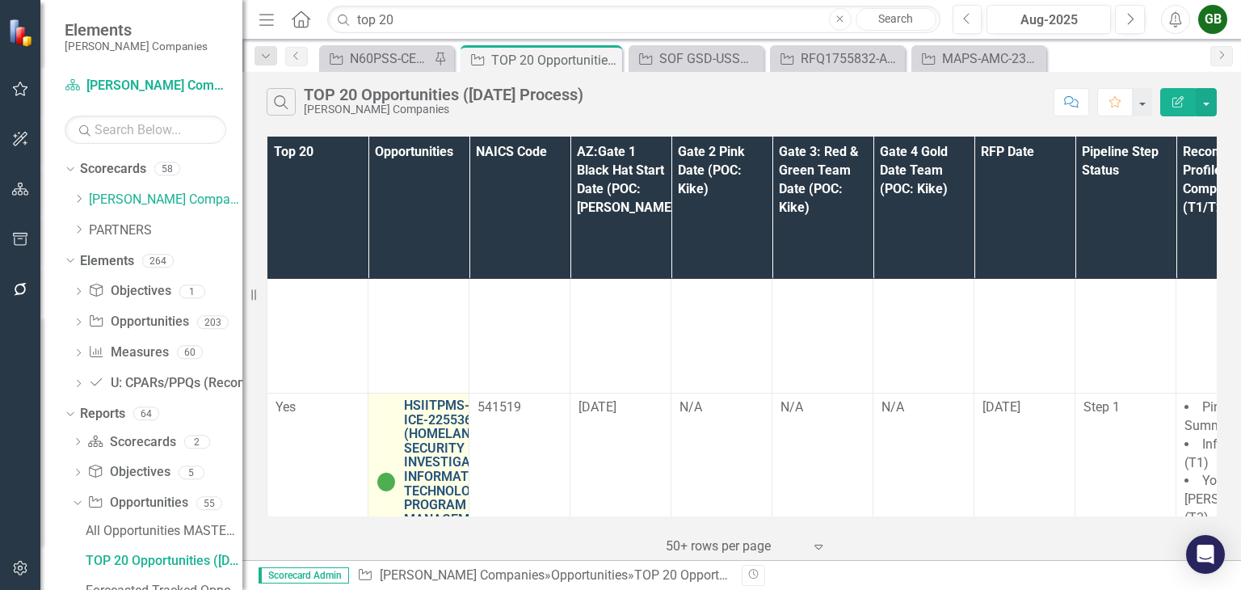
click at [432, 398] on link "HSIITPMS-DHS-ICE-225536 (HOMELAND SECURITY INVESTIGATIONS INFORMATION TECHNOLOG…" at bounding box center [455, 469] width 103 height 142
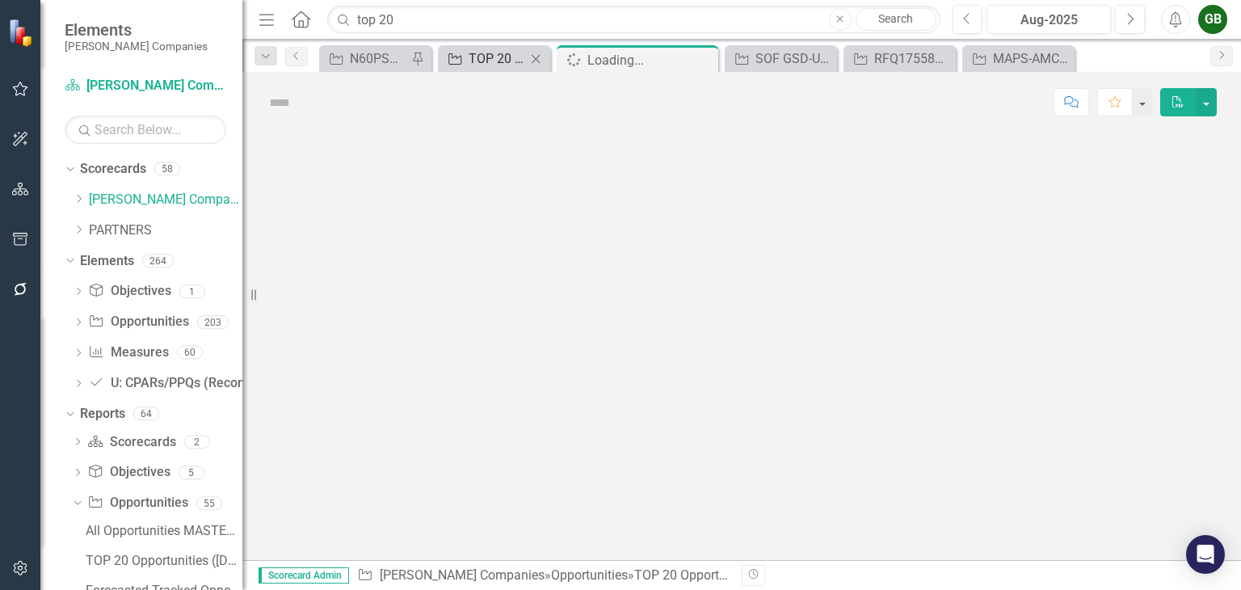
click at [504, 48] on div "TOP 20 Opportunities ([DATE] Process)" at bounding box center [497, 58] width 57 height 20
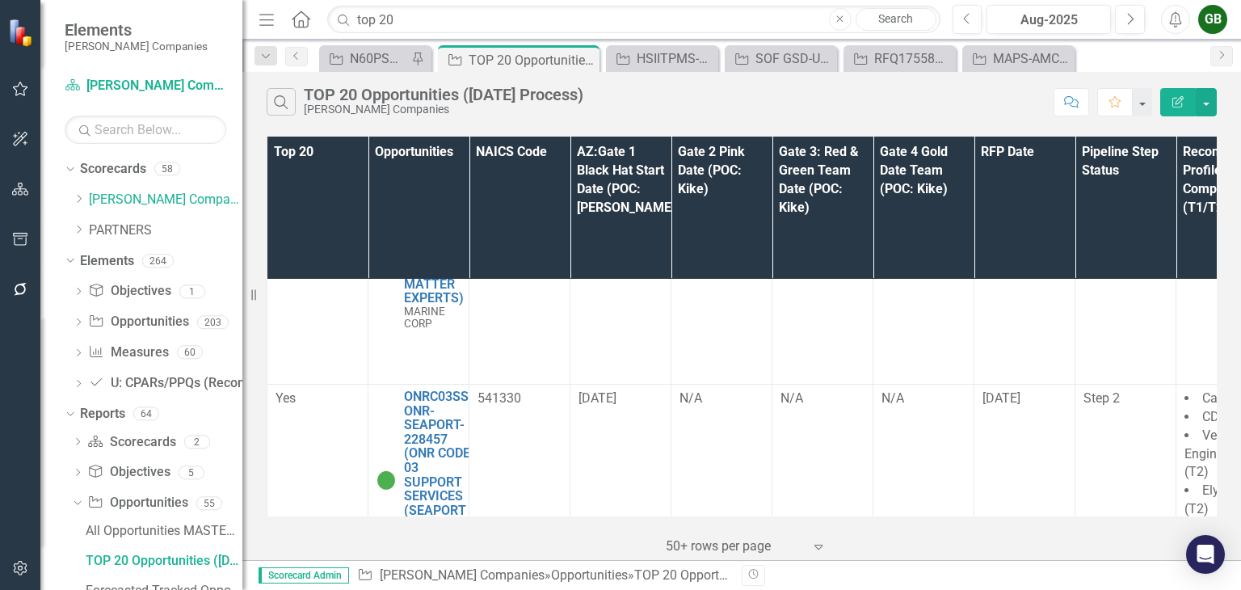
scroll to position [1697, 0]
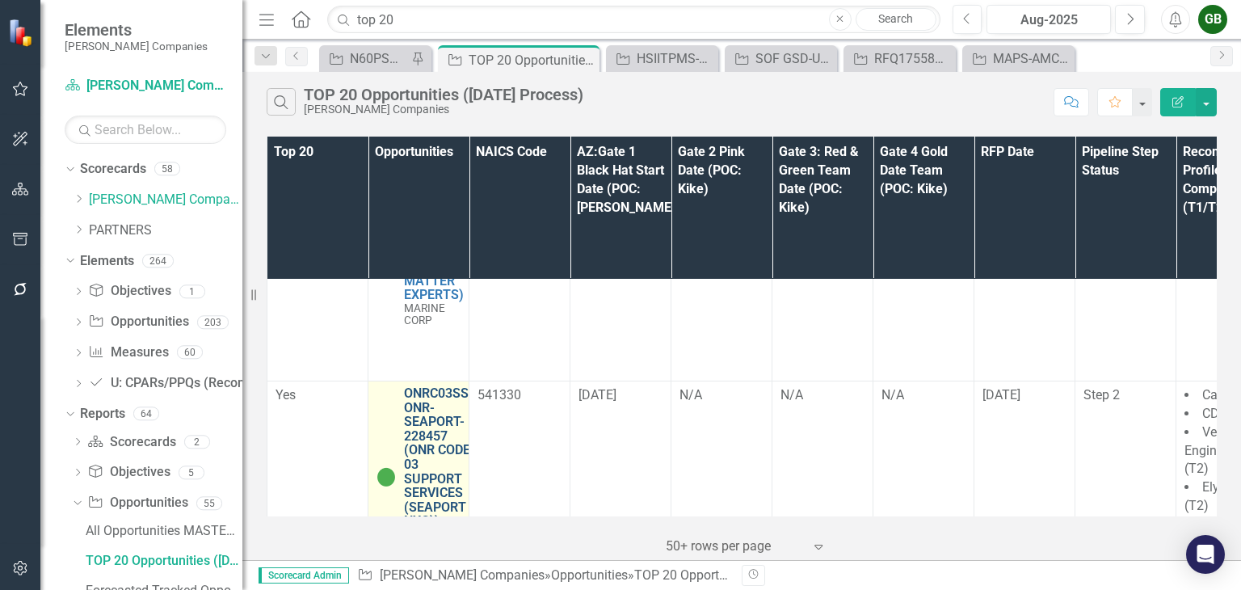
click at [417, 386] on link "ONRC03SS-ONR-SEAPORT-228457 (ONR CODE 03 SUPPORT SERVICES (SEAPORT NXG)) - Janu…" at bounding box center [438, 464] width 69 height 157
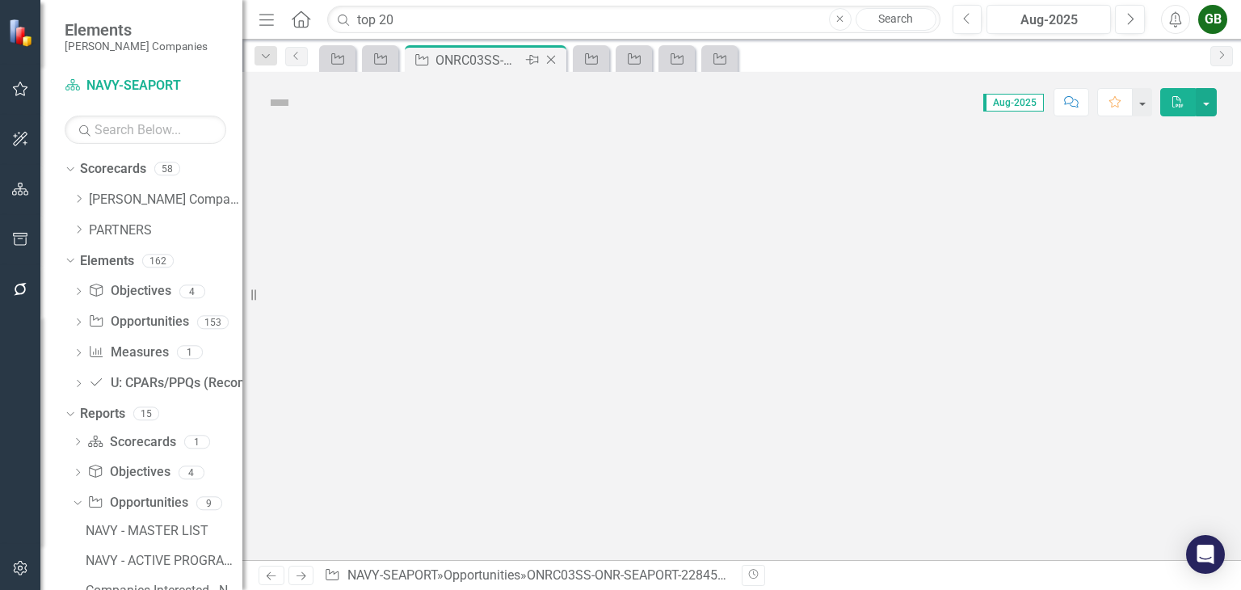
click at [486, 55] on div "ONRC03SS-ONR-SEAPORT-228457 (ONR CODE 03 SUPPORT SERVICES (SEAPORT NXG)) - Janu…" at bounding box center [479, 60] width 86 height 20
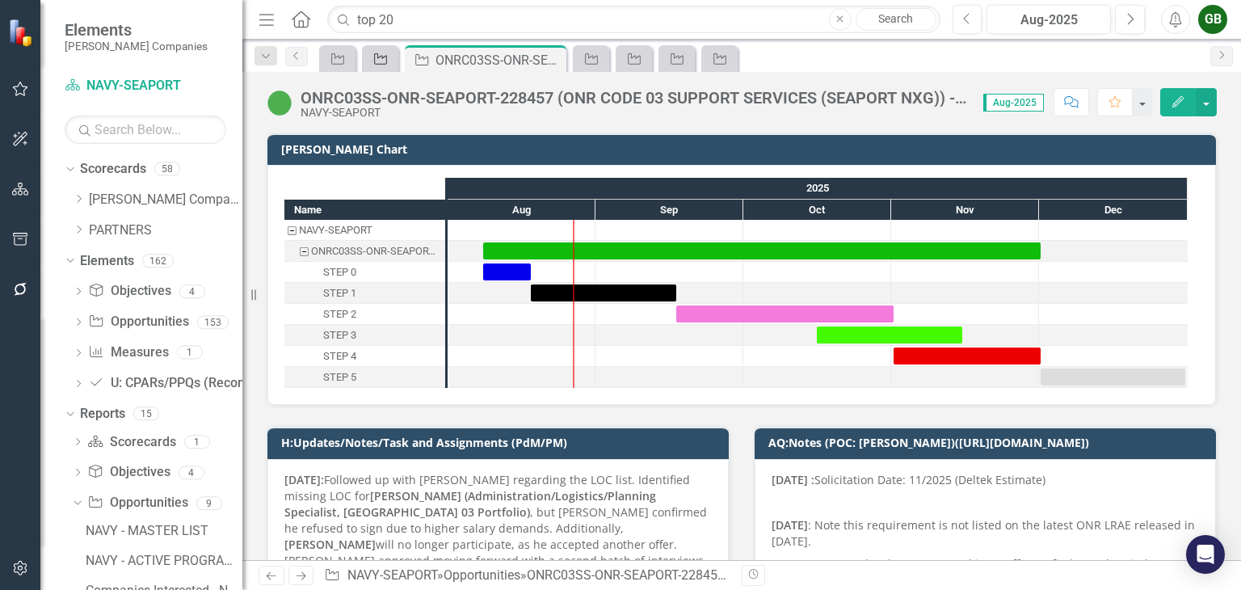
click at [373, 53] on icon "Opportunity" at bounding box center [381, 59] width 16 height 13
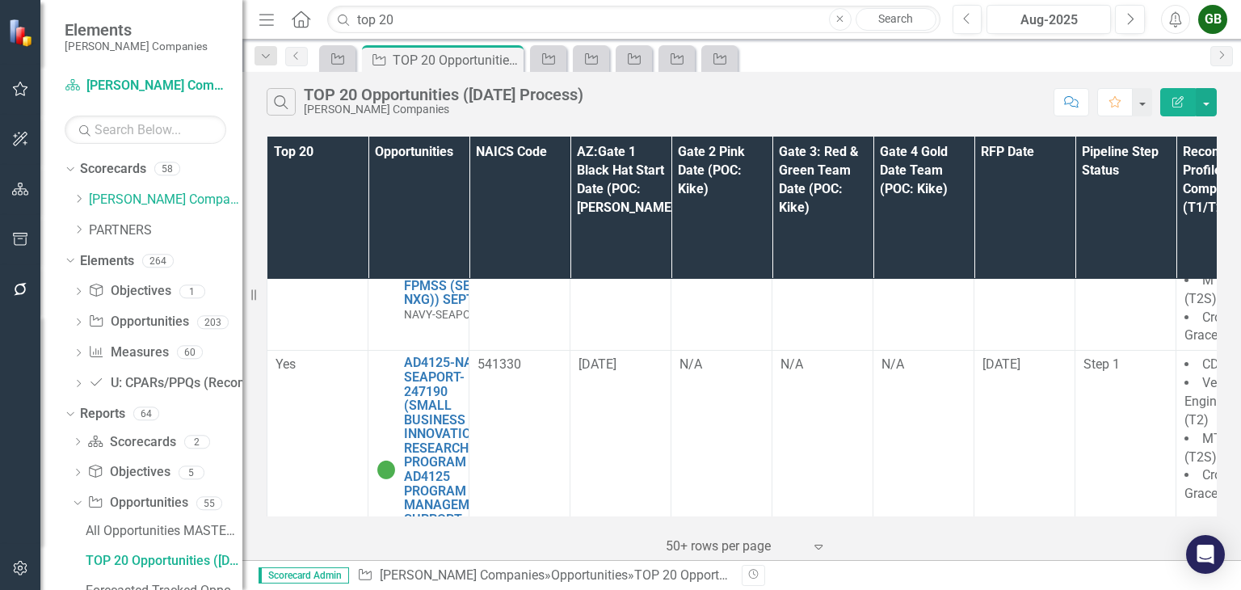
scroll to position [2182, 0]
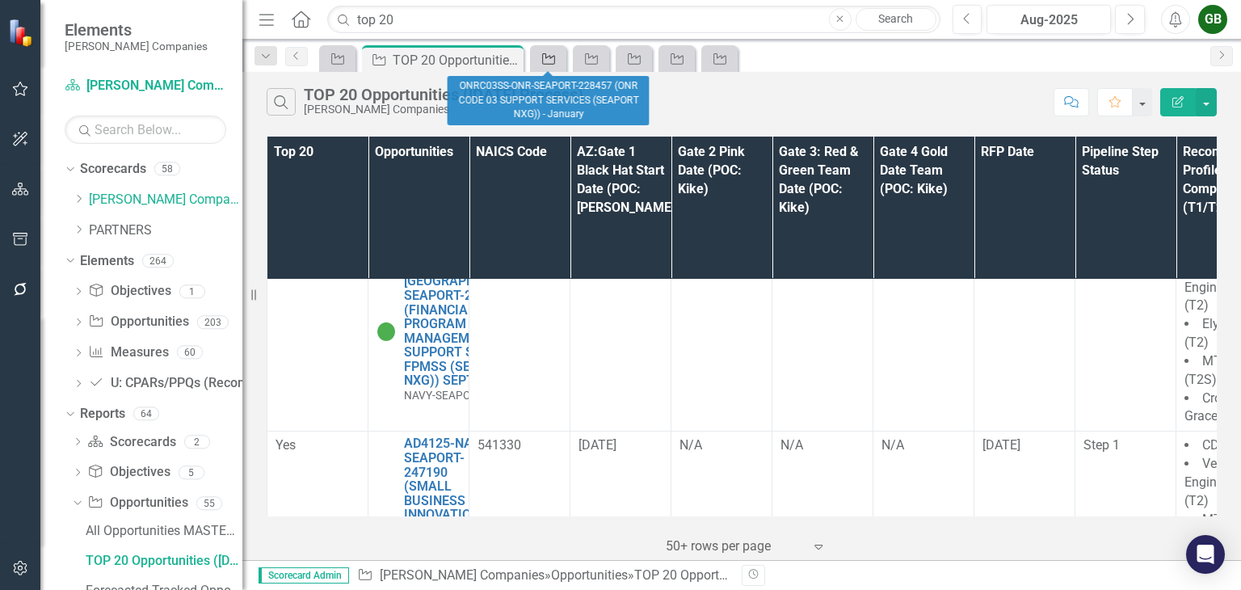
click at [546, 53] on icon at bounding box center [548, 58] width 13 height 11
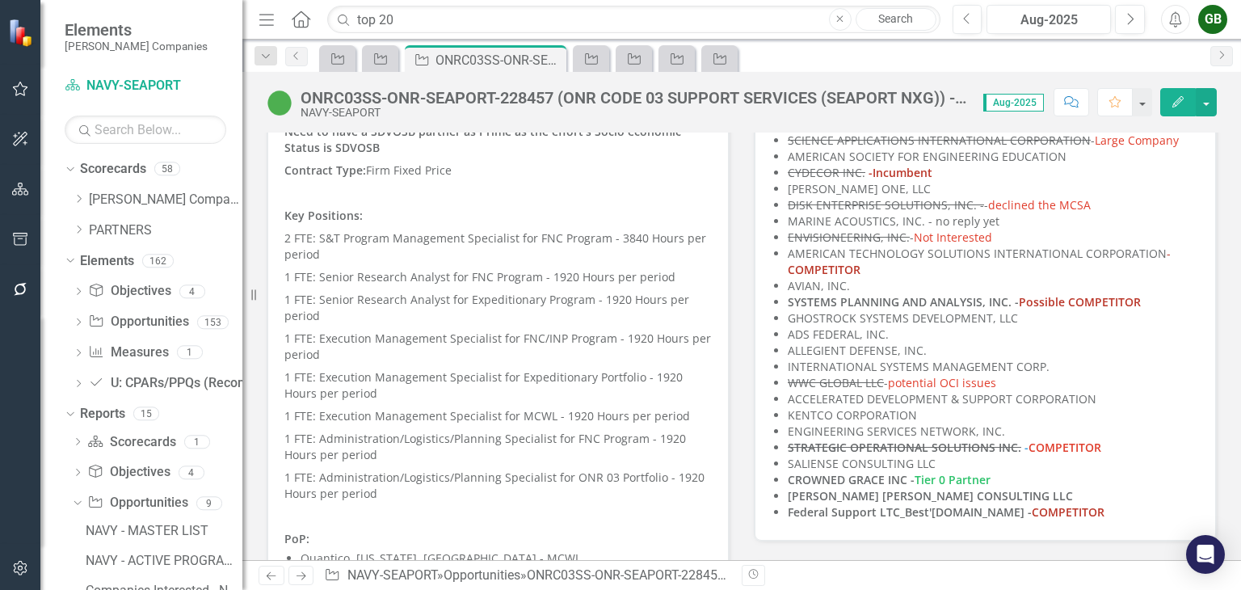
scroll to position [2182, 0]
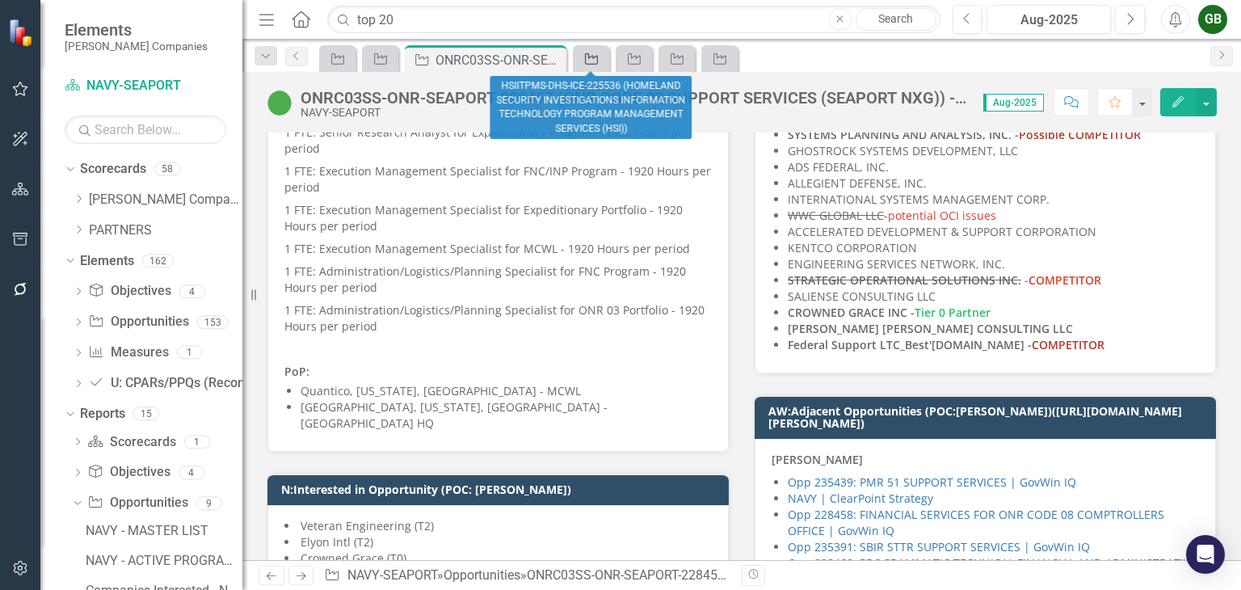
click at [591, 48] on div "Opportunity" at bounding box center [588, 58] width 23 height 20
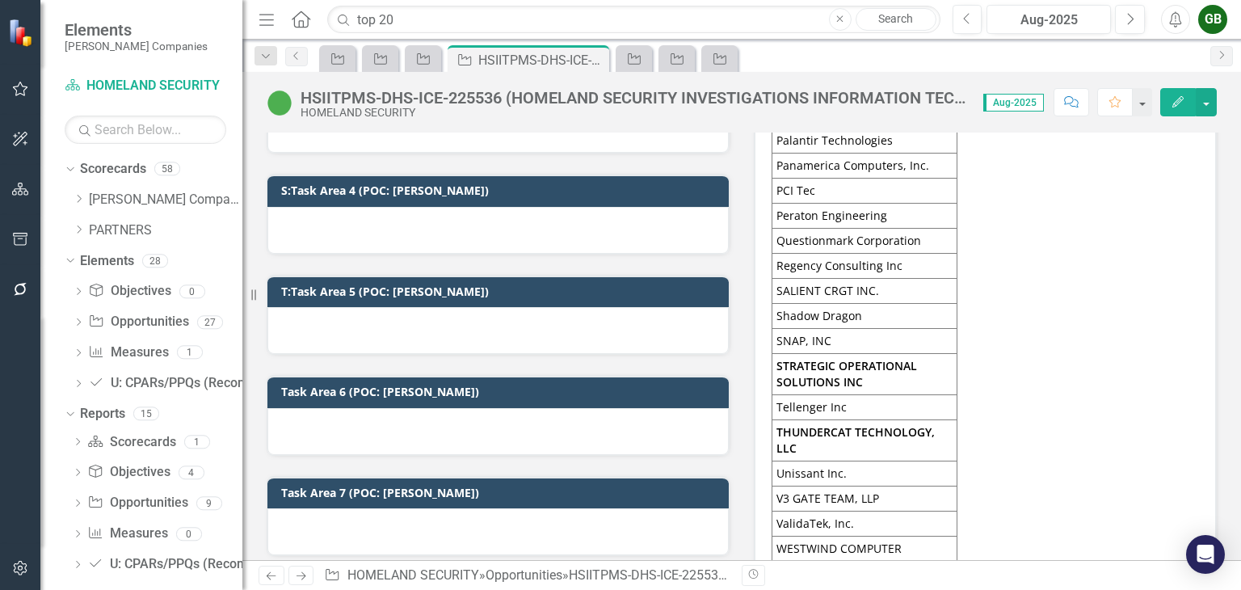
checkbox input "true"
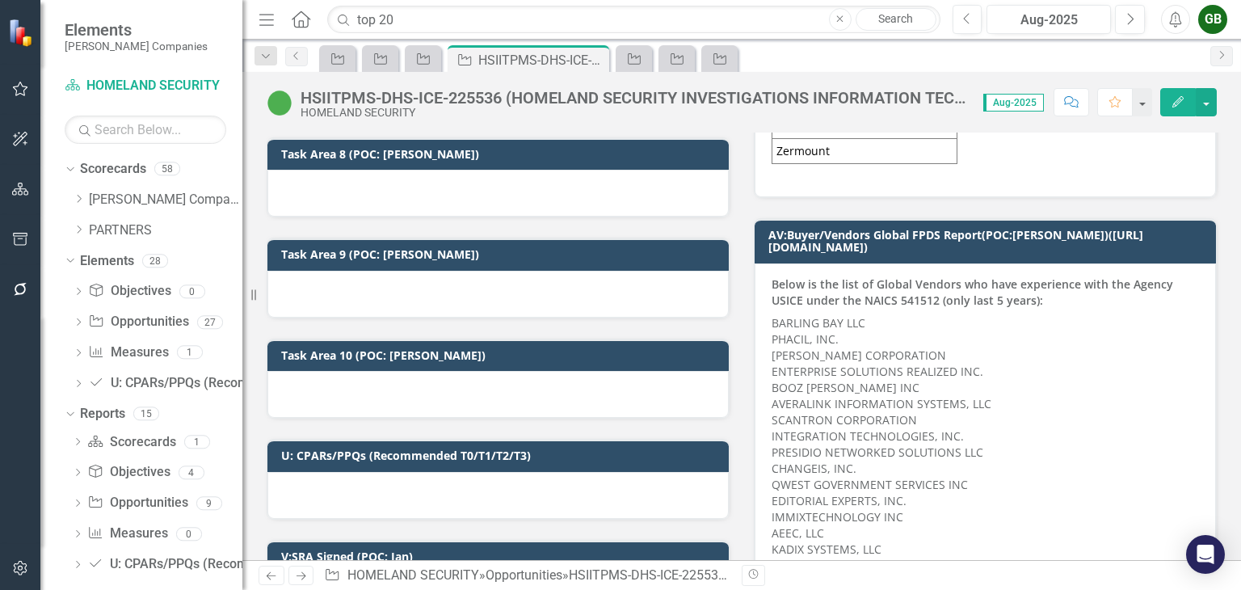
scroll to position [2284, 0]
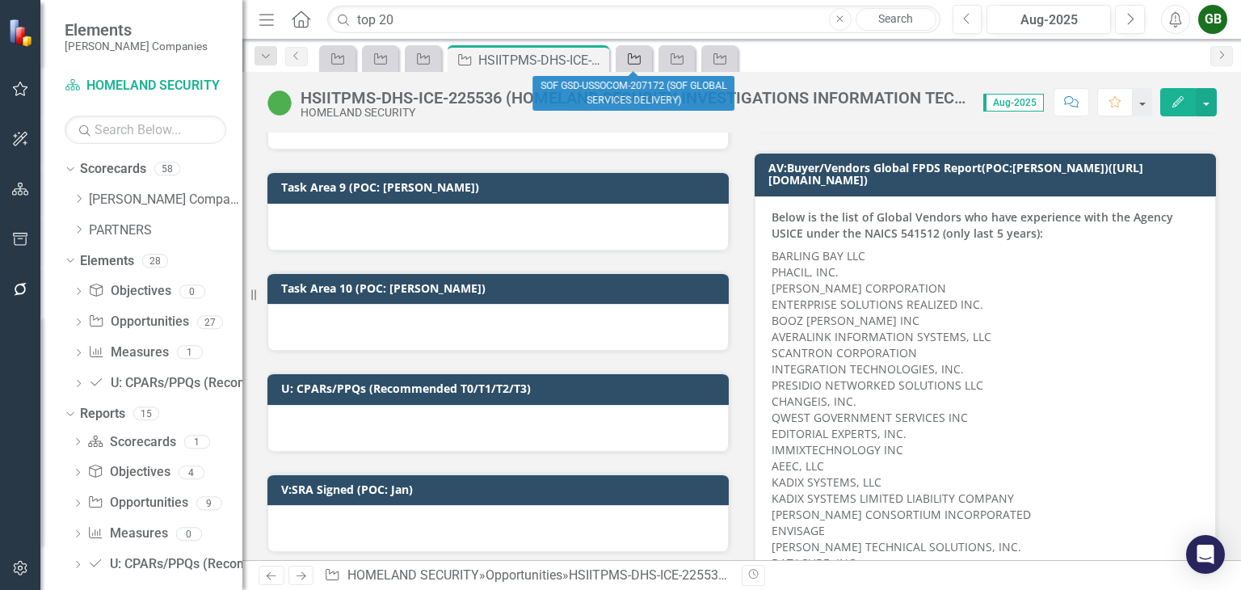
click at [626, 57] on icon "Opportunity" at bounding box center [634, 59] width 16 height 13
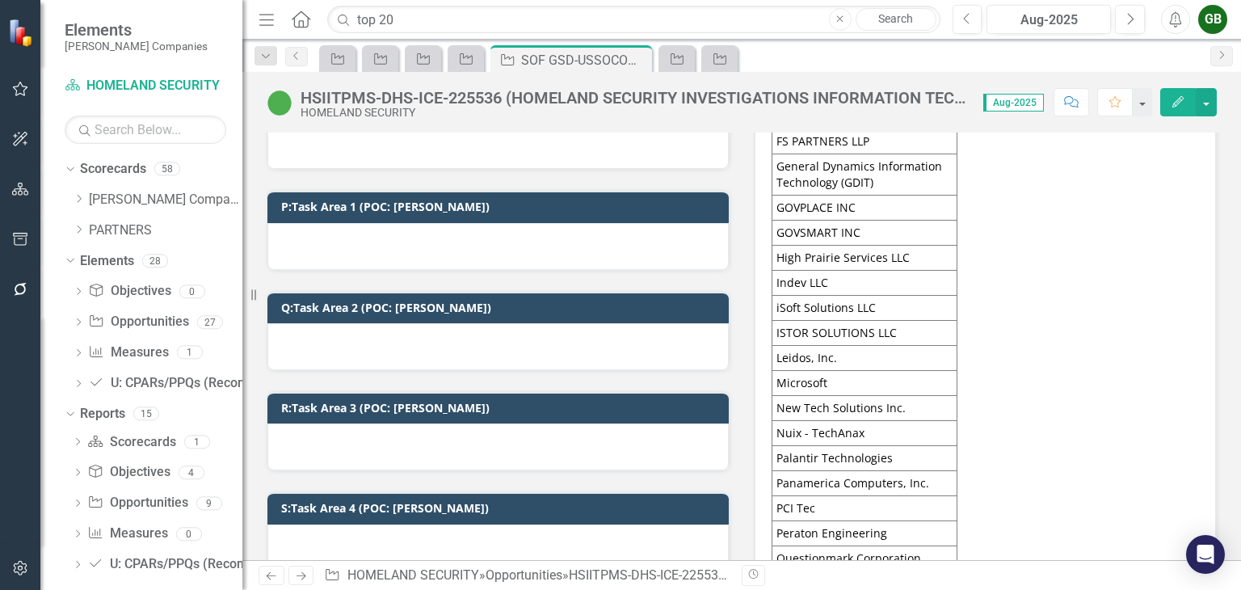
scroll to position [1374, 0]
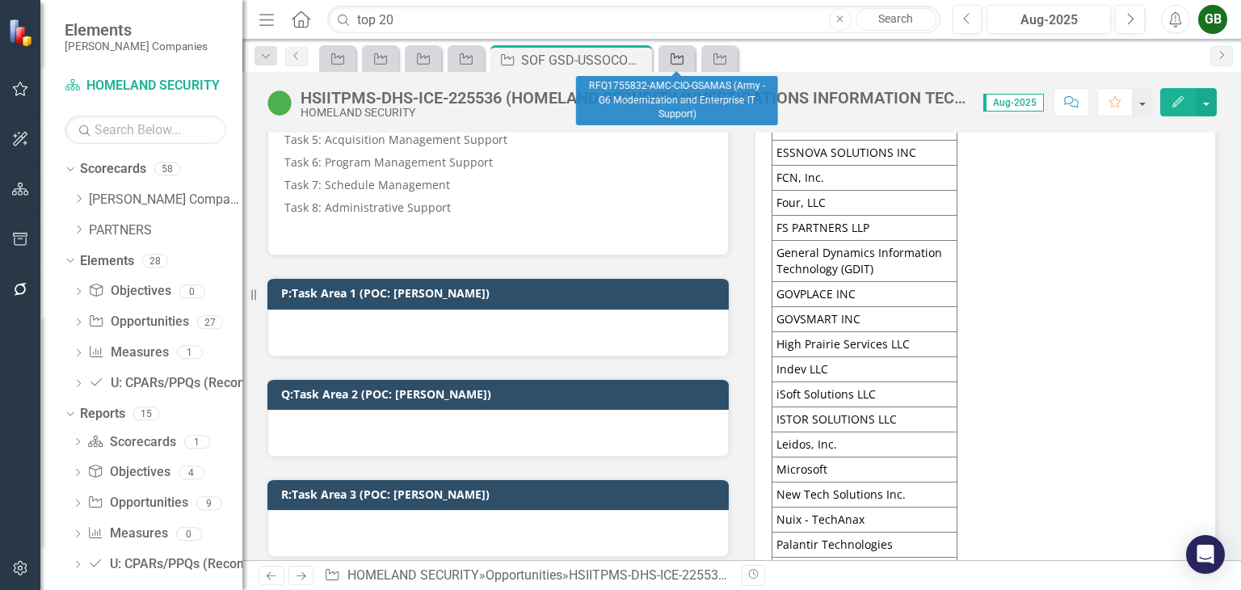
click at [685, 61] on icon "Opportunity" at bounding box center [677, 59] width 16 height 13
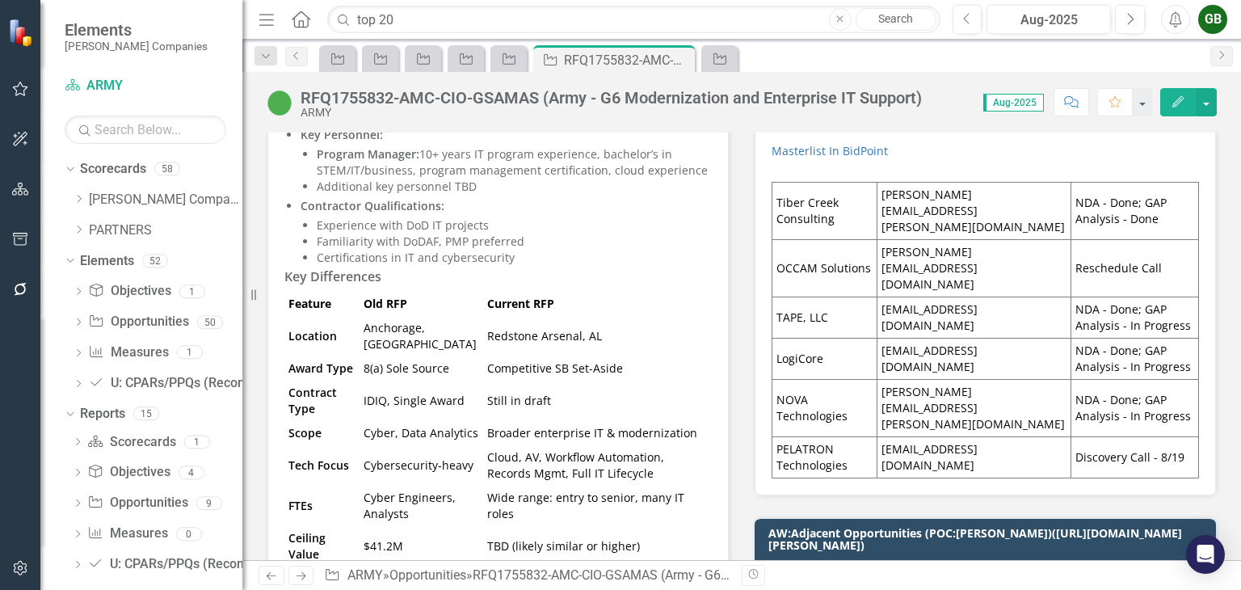
scroll to position [1455, 0]
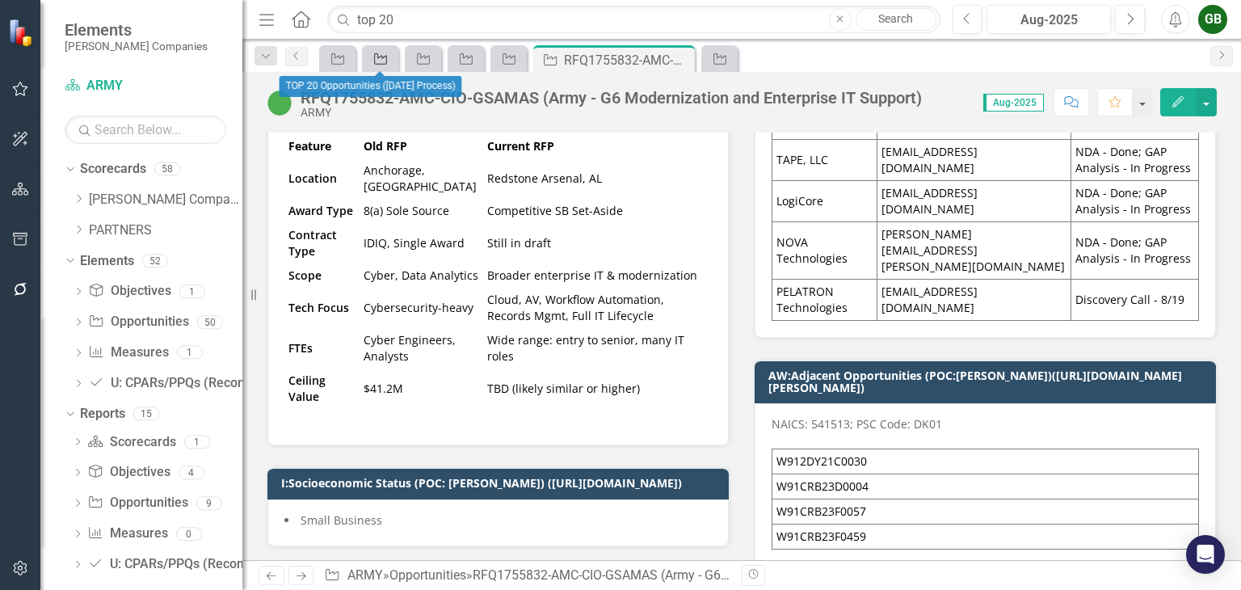
click at [369, 55] on div "Opportunity" at bounding box center [377, 58] width 23 height 20
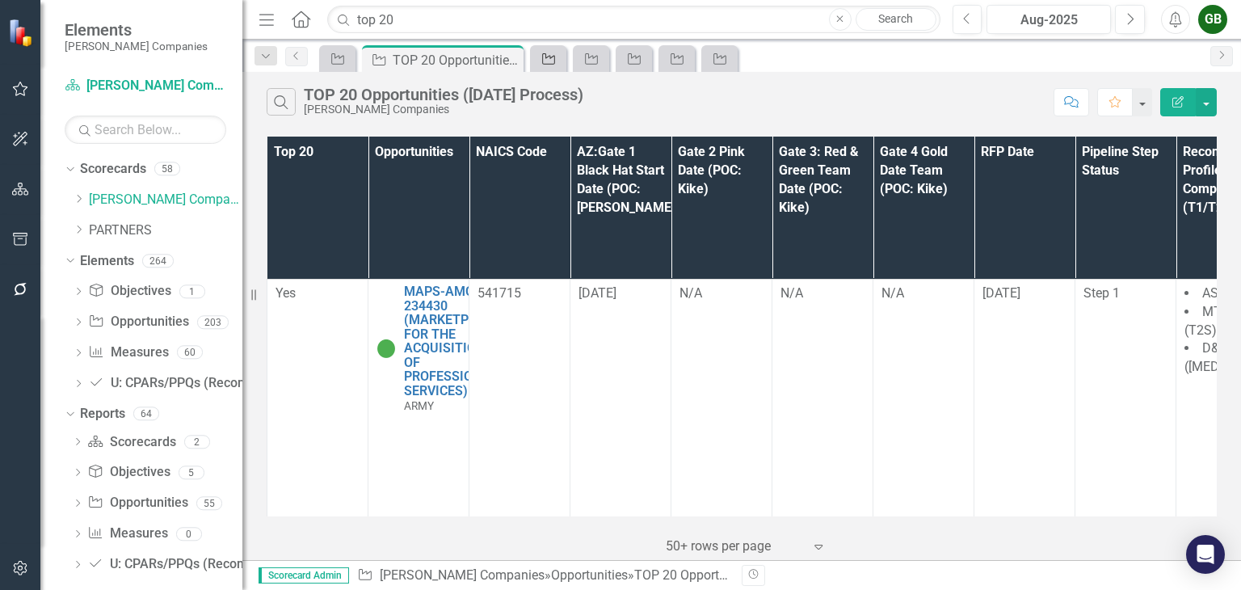
click at [542, 56] on icon "Opportunity" at bounding box center [549, 59] width 16 height 13
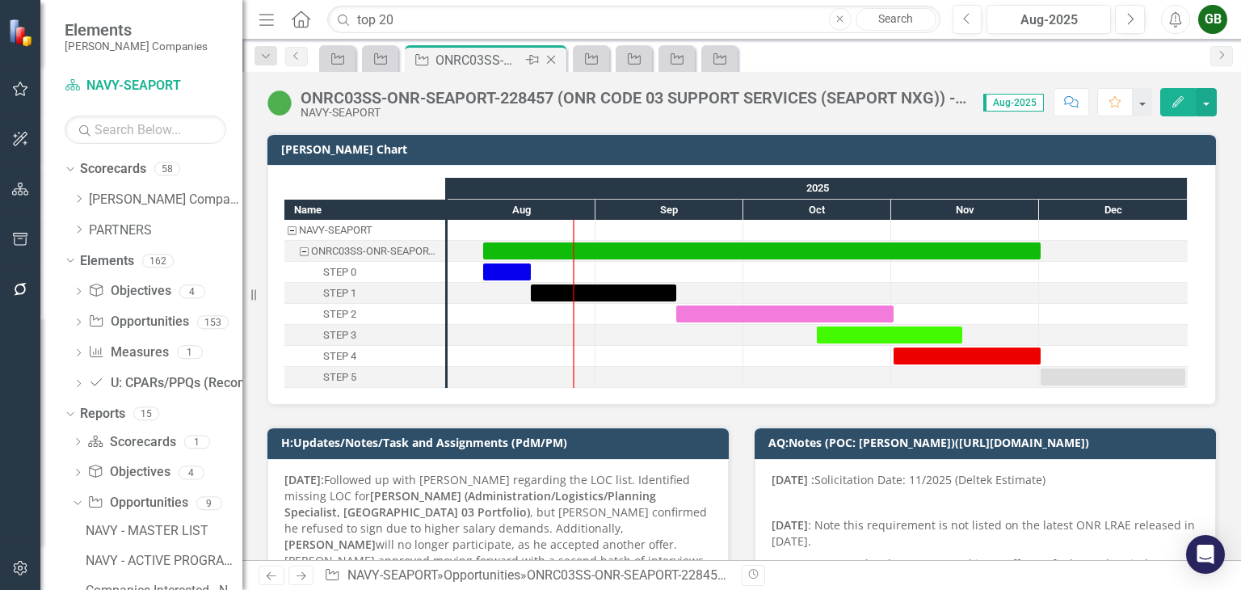
click at [550, 56] on icon "Close" at bounding box center [551, 59] width 16 height 13
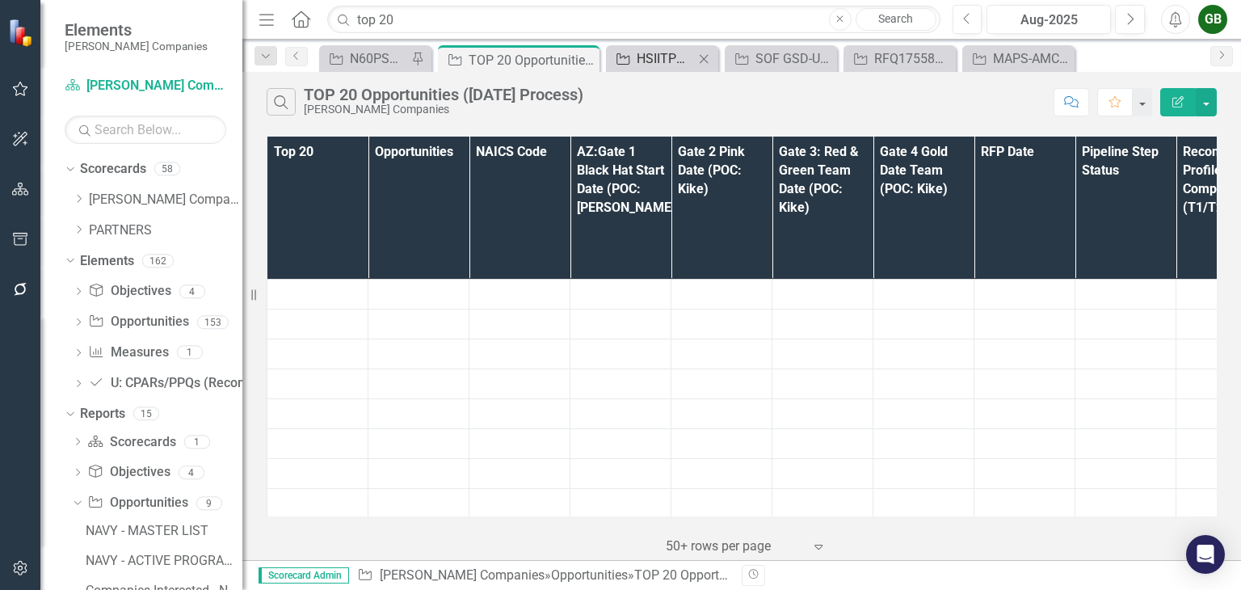
click at [651, 62] on div "HSIITPMS-DHS-ICE-225536 (HOMELAND SECURITY INVESTIGATIONS INFORMATION TECHNOLOG…" at bounding box center [665, 58] width 57 height 20
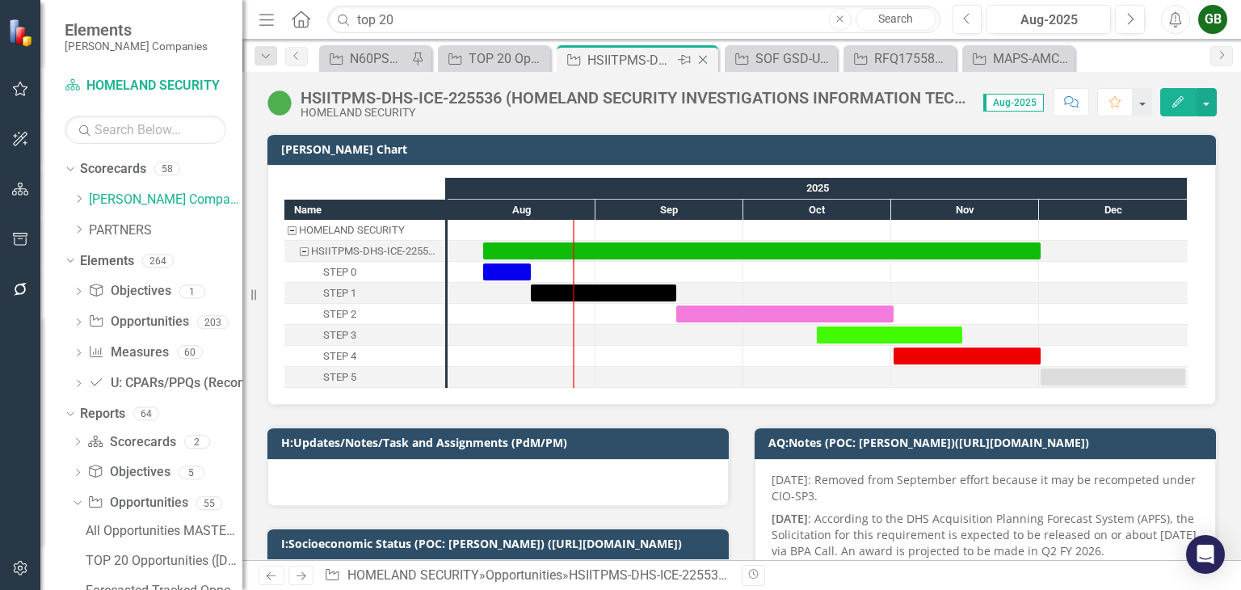
drag, startPoint x: 646, startPoint y: 77, endPoint x: 705, endPoint y: 57, distance: 61.6
click at [705, 57] on icon "Close" at bounding box center [703, 59] width 16 height 13
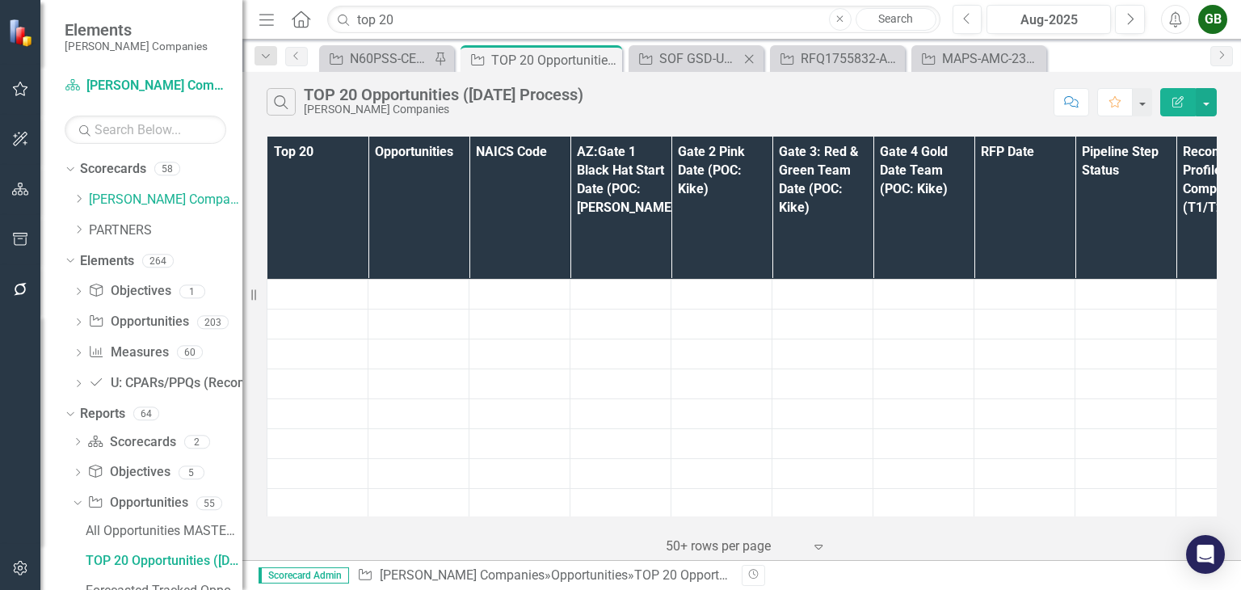
click at [752, 55] on icon "Close" at bounding box center [749, 59] width 16 height 13
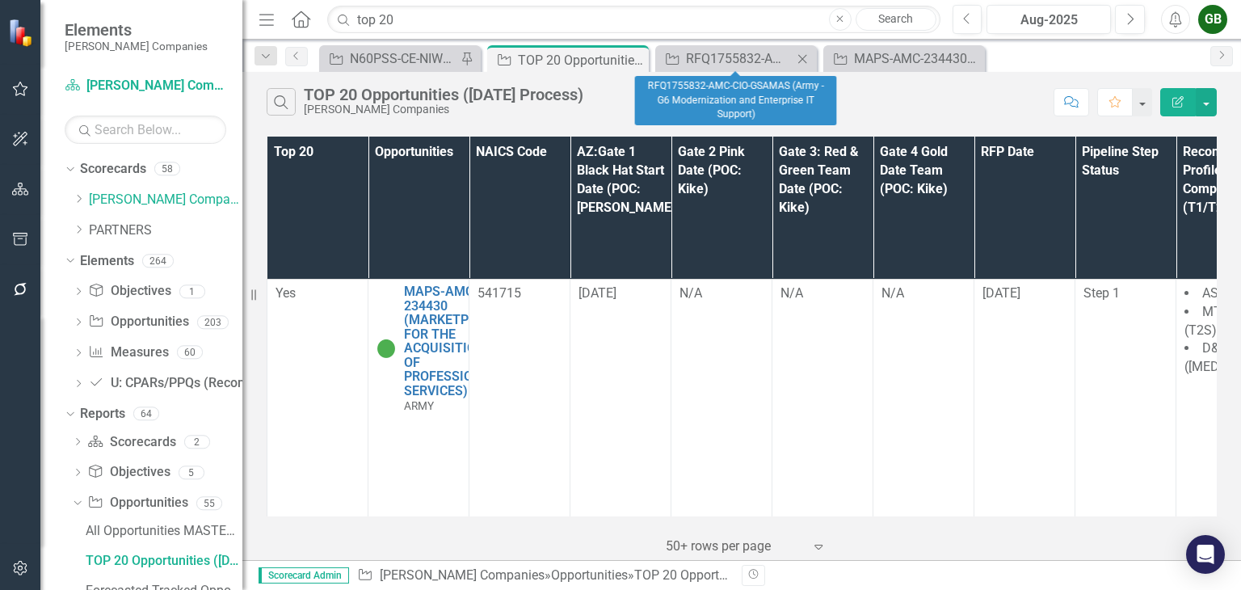
click at [803, 59] on icon at bounding box center [802, 58] width 9 height 9
click at [0, 0] on icon "Close" at bounding box center [0, 0] width 0 height 0
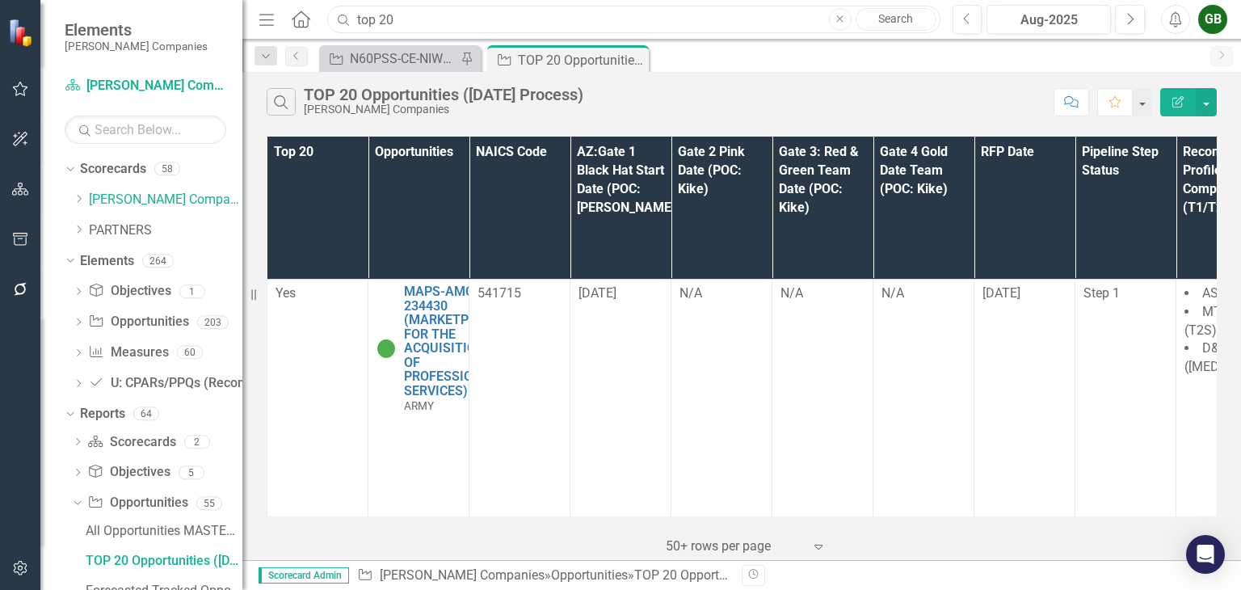
click at [519, 26] on input "top 20" at bounding box center [633, 20] width 613 height 28
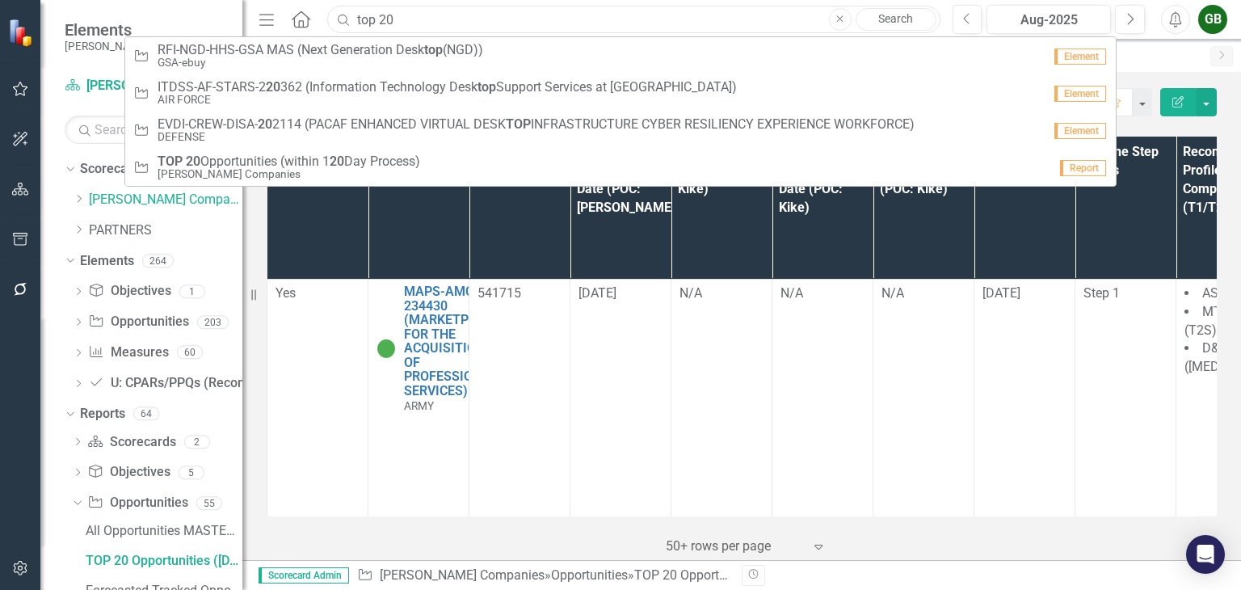
drag, startPoint x: 496, startPoint y: 24, endPoint x: 308, endPoint y: 28, distance: 188.3
click at [309, 27] on div "Menu Home Search top 20 Close Search Opportunity RFI-NGD-HHS-GSA MAS (Next Gene…" at bounding box center [596, 19] width 682 height 31
paste input "CENTAM-USCB-COMMERCE-237323"
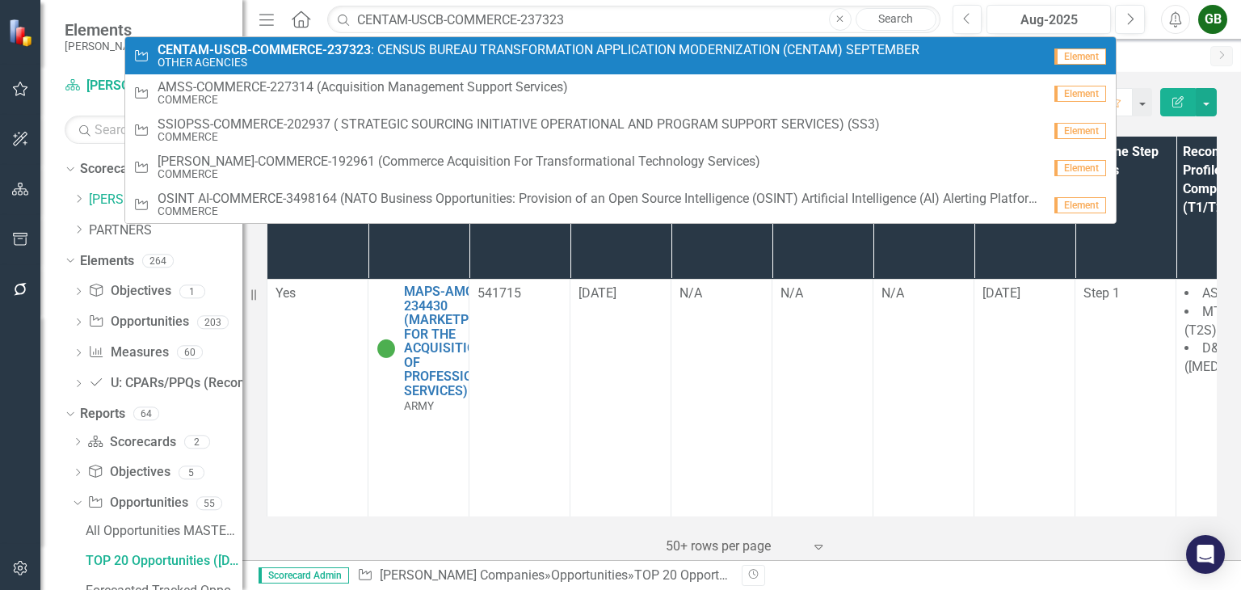
click at [613, 52] on span "CENTAM-USCB-COMMERCE-237323 : CENSUS BUREAU TRANSFORMATION APPLICATION MODERNIZ…" at bounding box center [539, 50] width 762 height 15
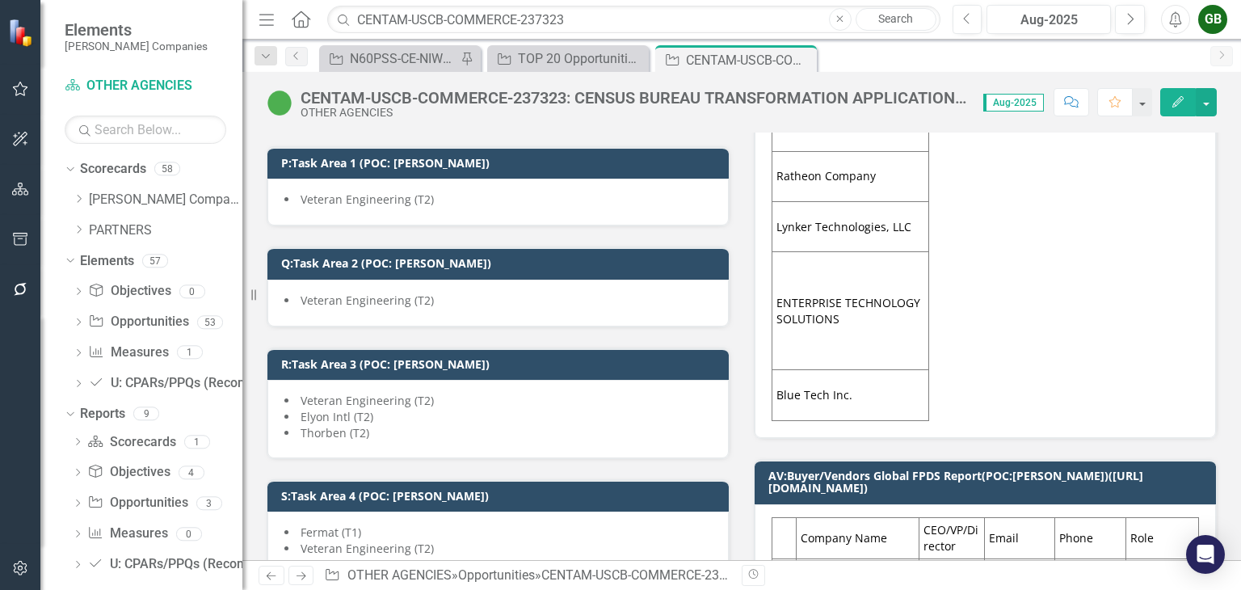
scroll to position [2020, 0]
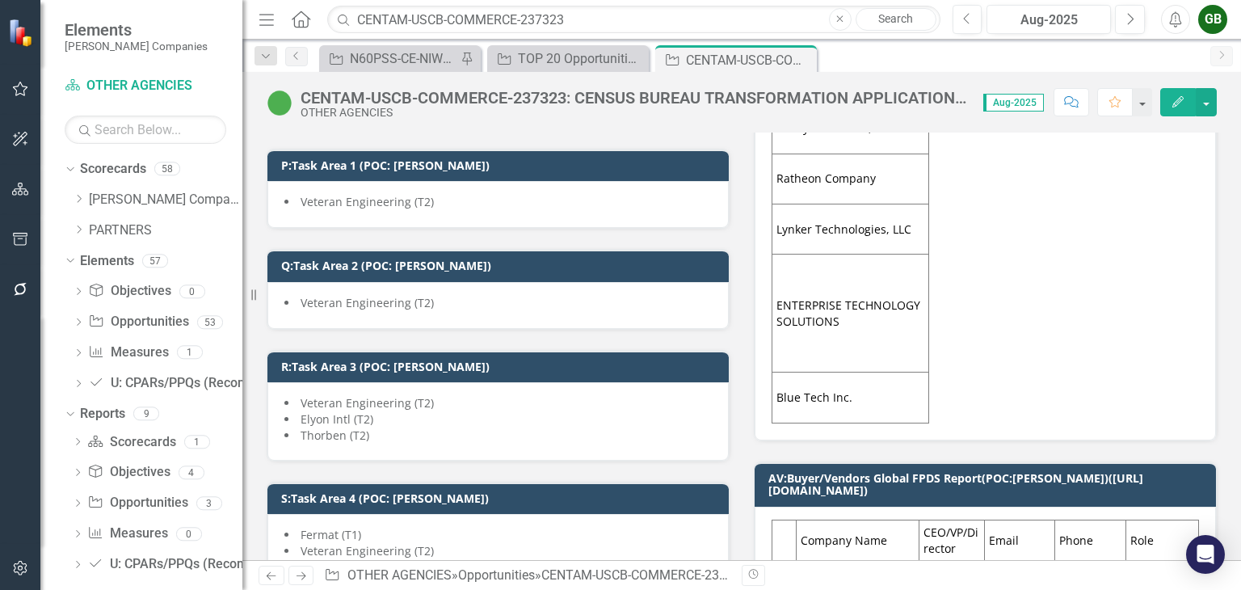
click at [1170, 107] on button "Edit" at bounding box center [1178, 102] width 36 height 28
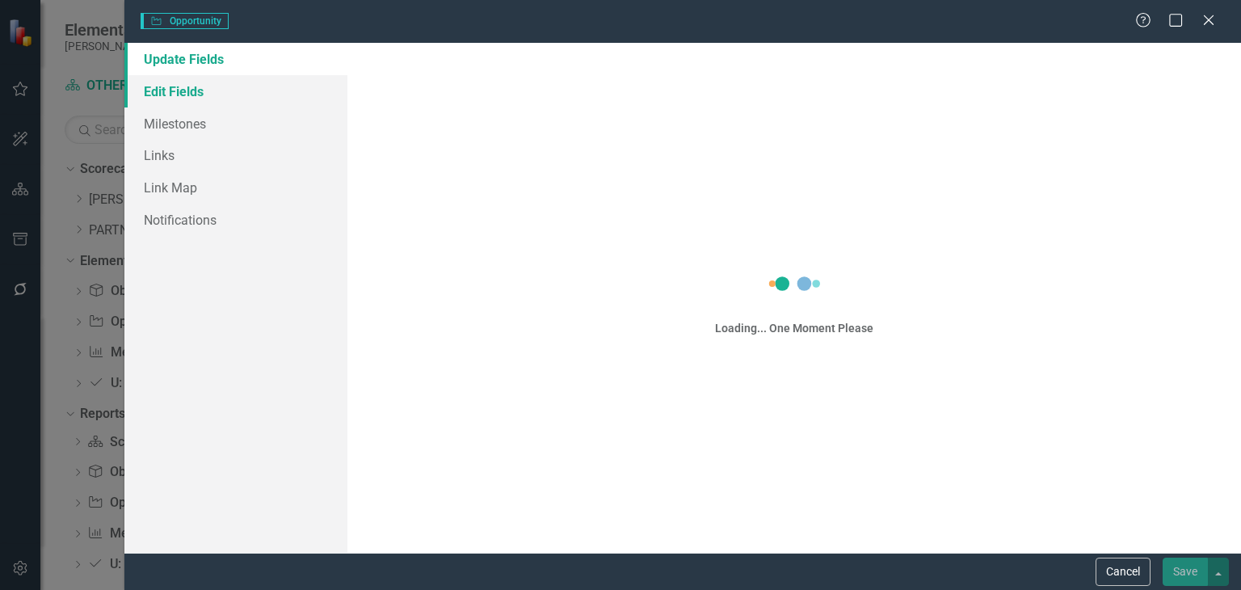
click at [157, 89] on link "Edit Fields" at bounding box center [235, 91] width 223 height 32
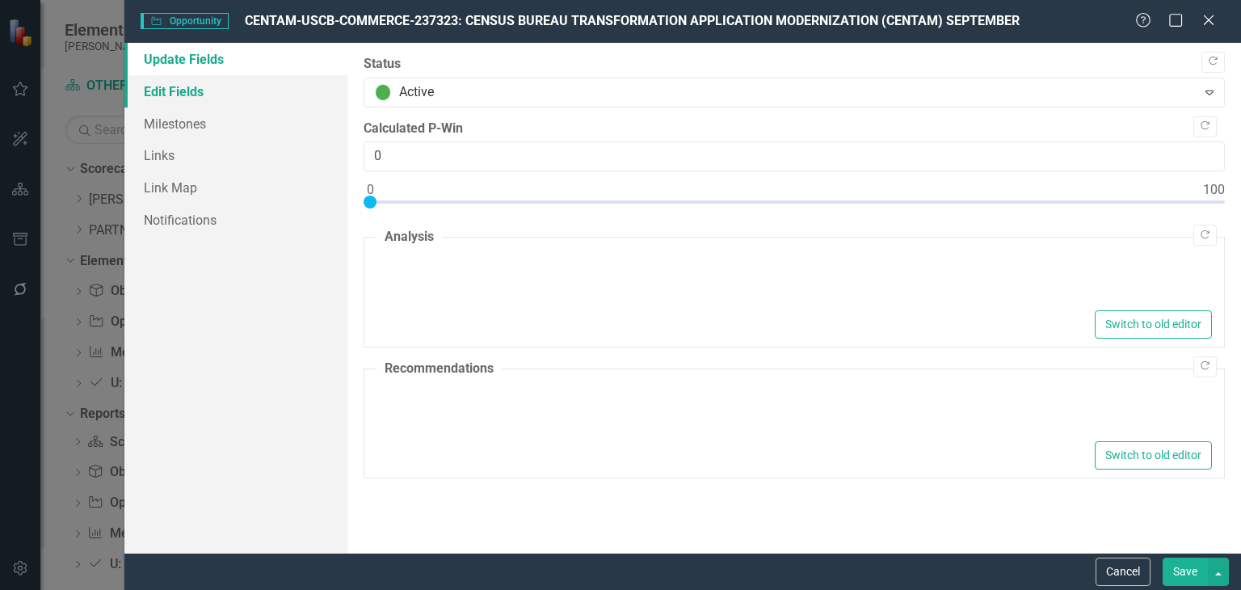
click at [202, 95] on link "Edit Fields" at bounding box center [235, 91] width 223 height 32
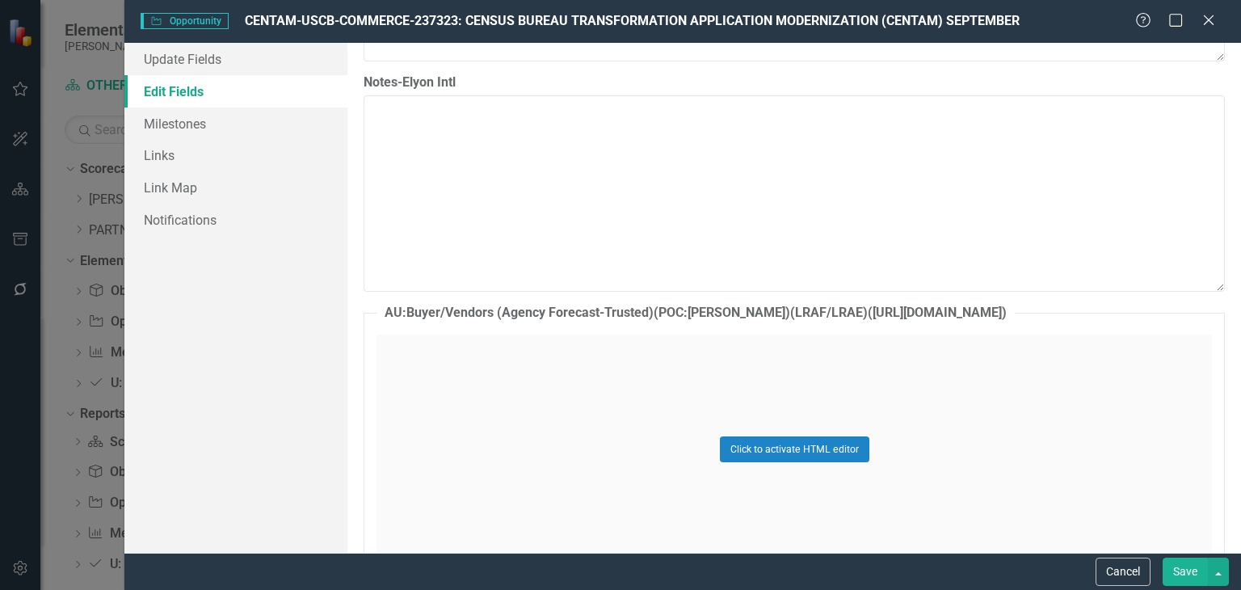
scroll to position [13450, 0]
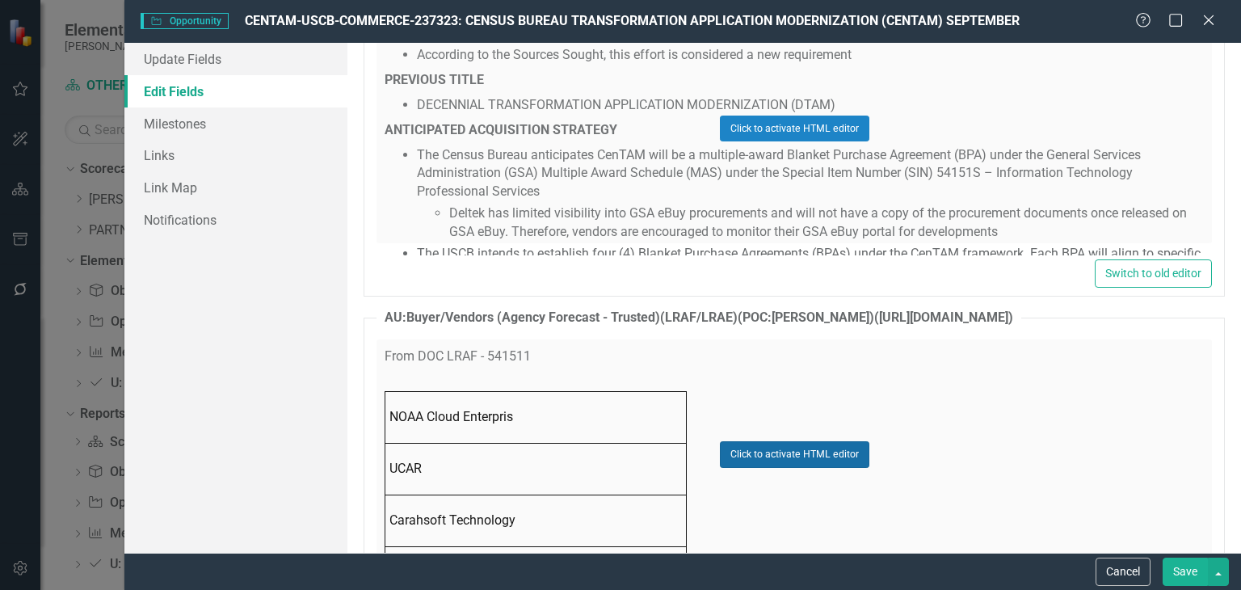
click at [767, 441] on button "Click to activate HTML editor" at bounding box center [795, 454] width 150 height 26
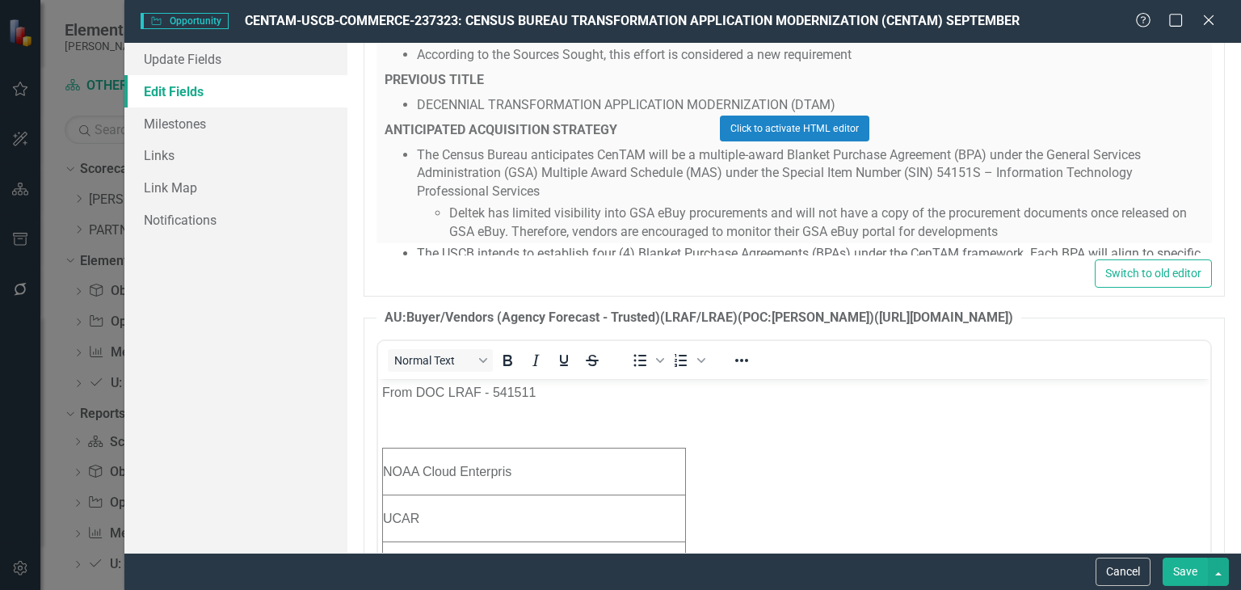
scroll to position [0, 0]
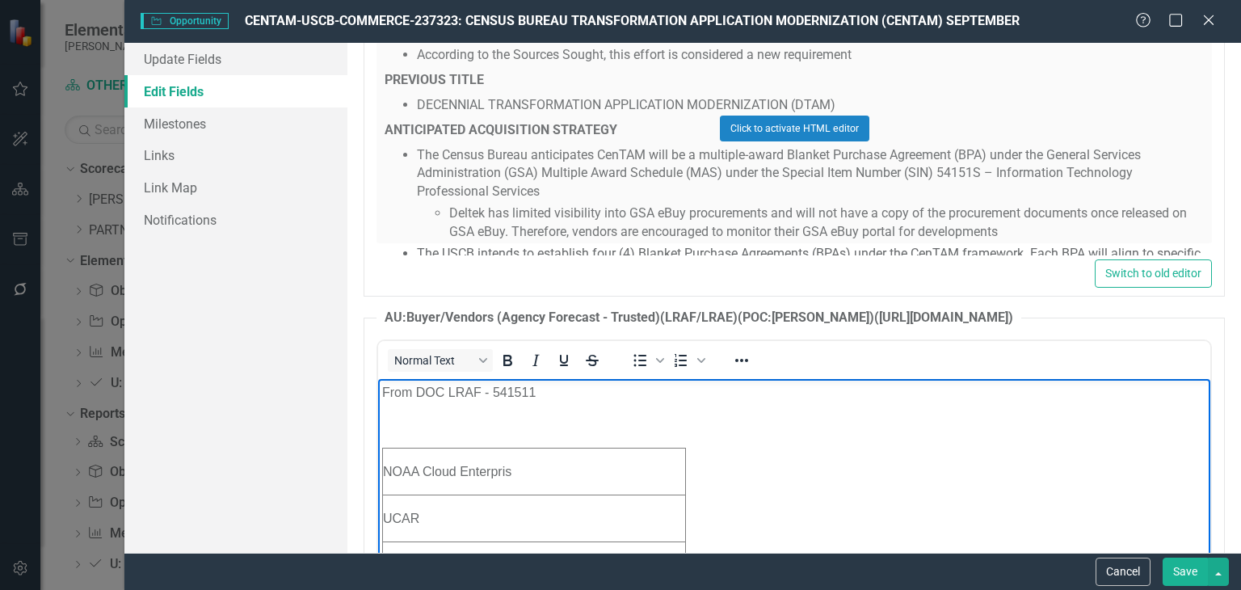
click at [722, 434] on p "Rich Text Area. Press ALT-0 for help." at bounding box center [794, 424] width 824 height 19
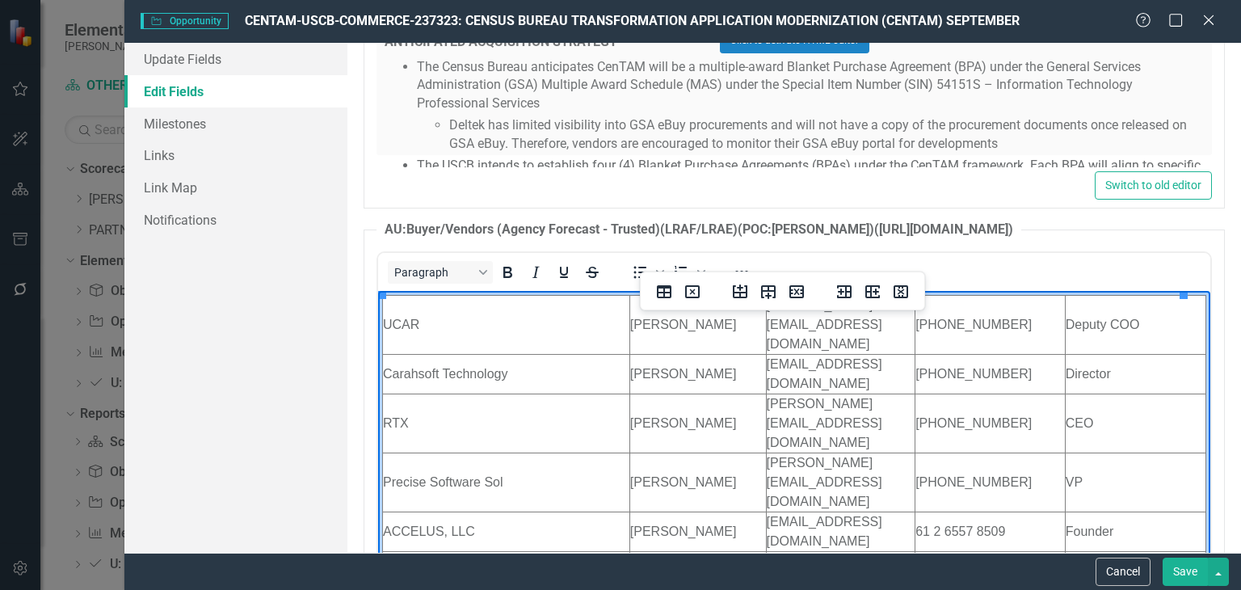
drag, startPoint x: 1190, startPoint y: 571, endPoint x: 760, endPoint y: 259, distance: 531.3
click at [1190, 571] on button "Save" at bounding box center [1185, 572] width 45 height 28
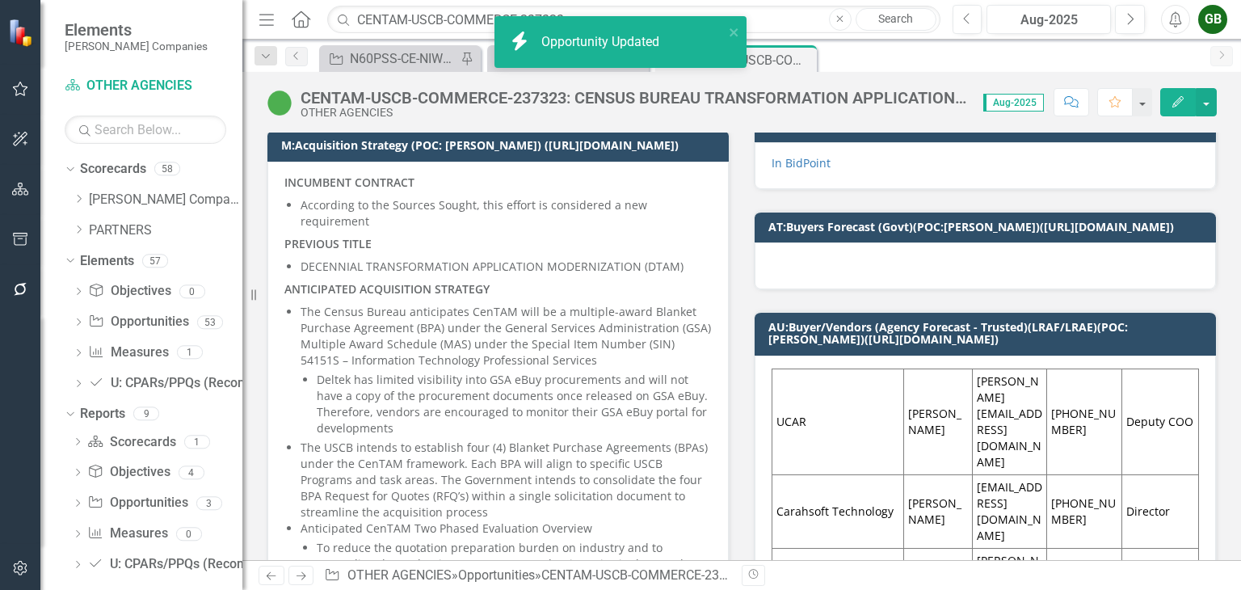
click at [1176, 96] on icon "Edit" at bounding box center [1178, 101] width 15 height 11
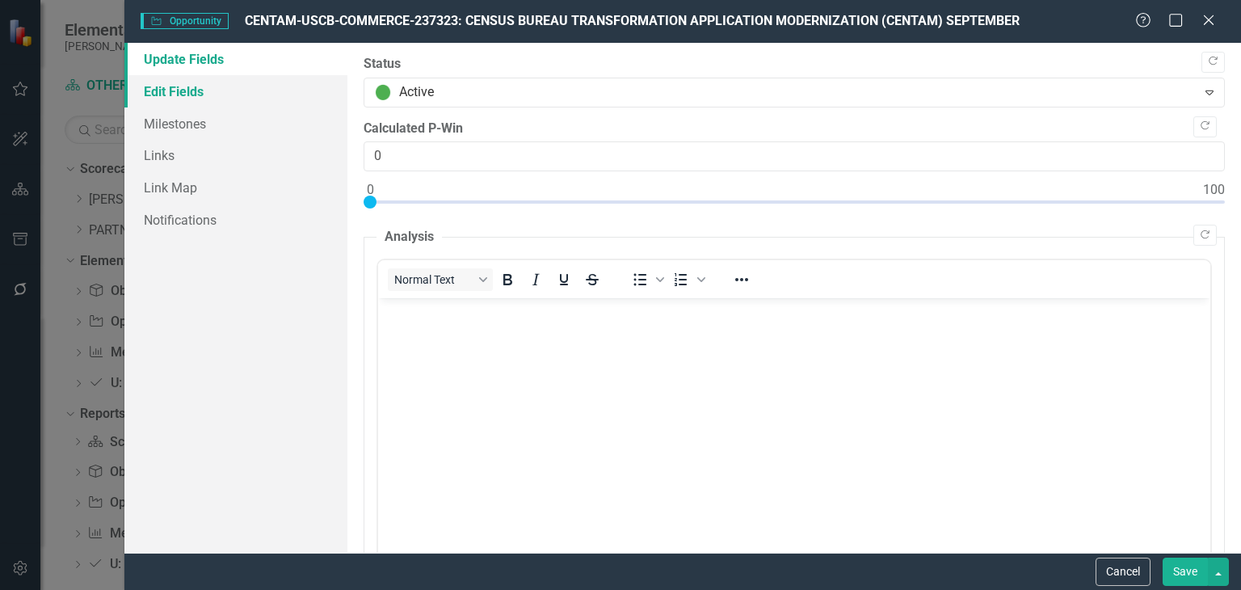
click at [160, 99] on link "Edit Fields" at bounding box center [235, 91] width 223 height 32
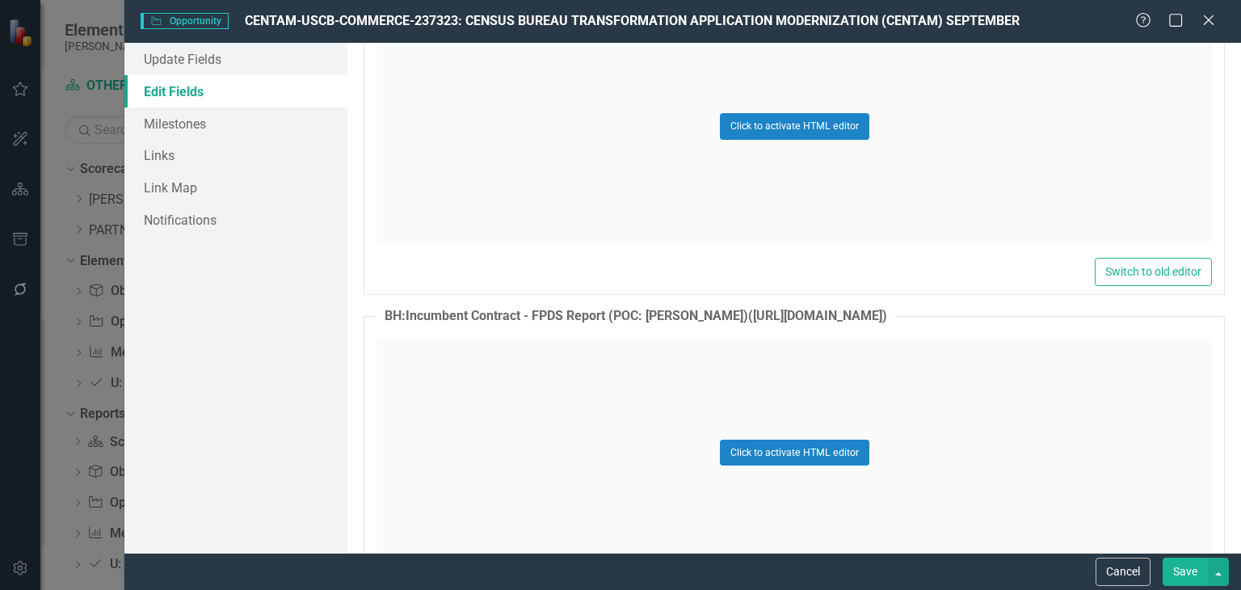
scroll to position [12472, 0]
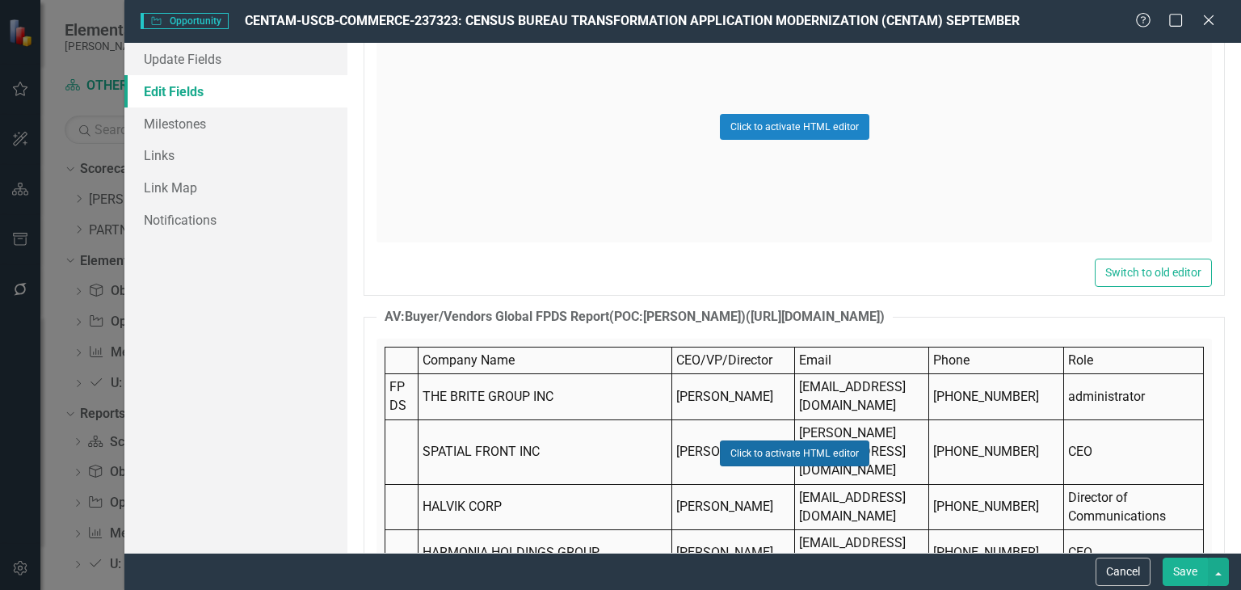
click at [769, 440] on button "Click to activate HTML editor" at bounding box center [795, 453] width 150 height 26
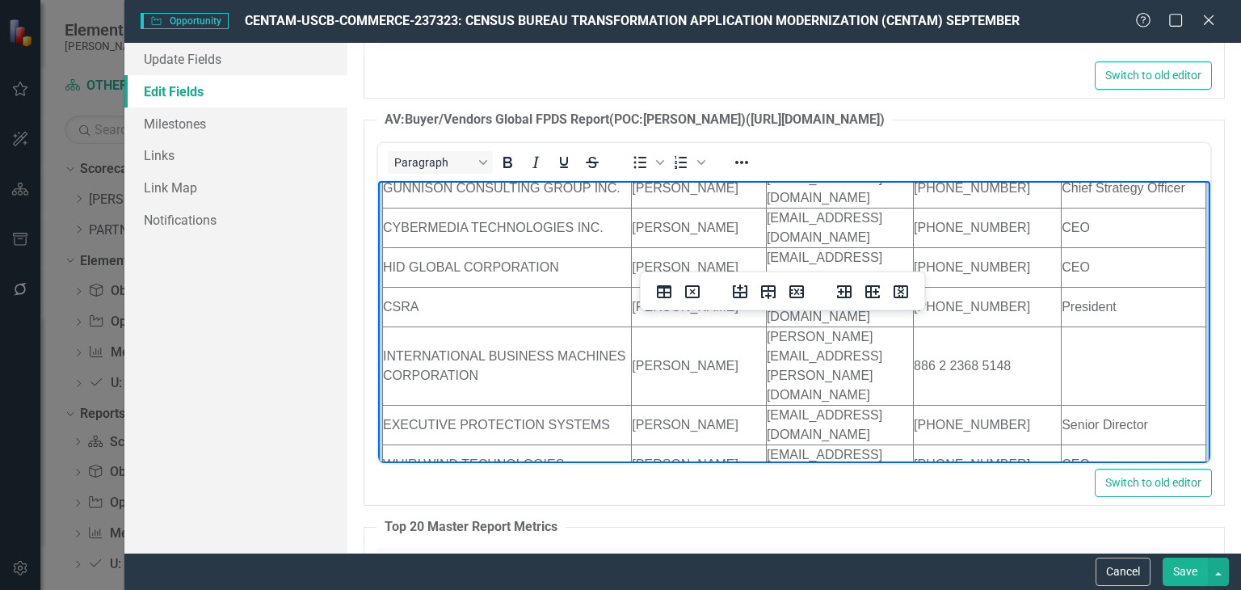
scroll to position [12884, 0]
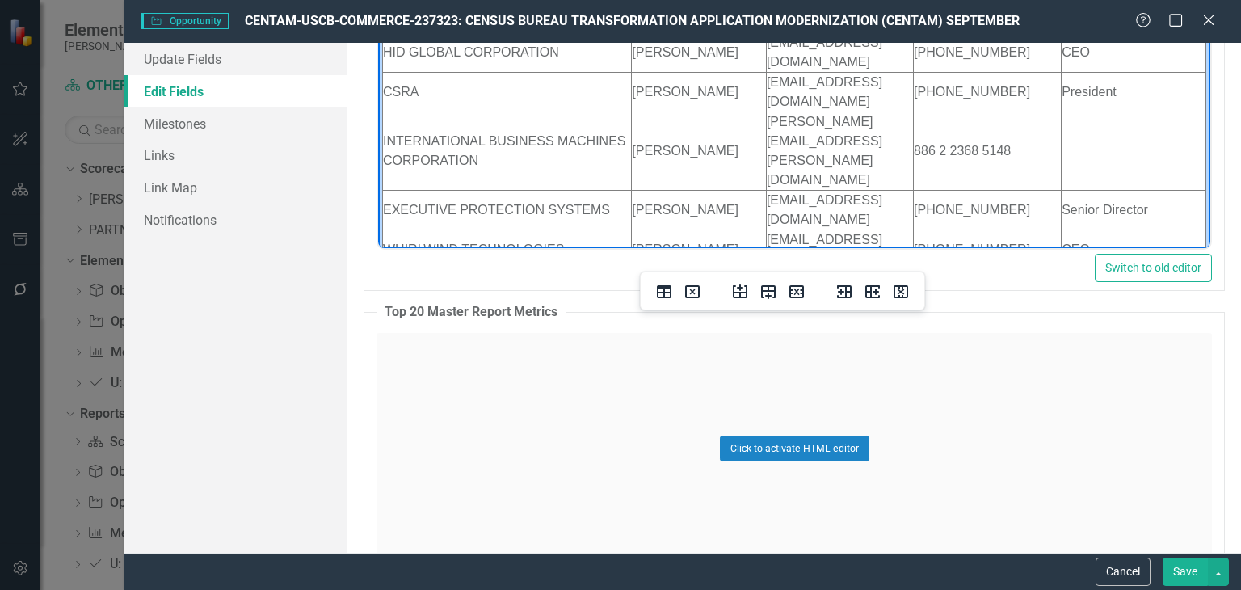
click at [1168, 566] on button "Save" at bounding box center [1185, 572] width 45 height 28
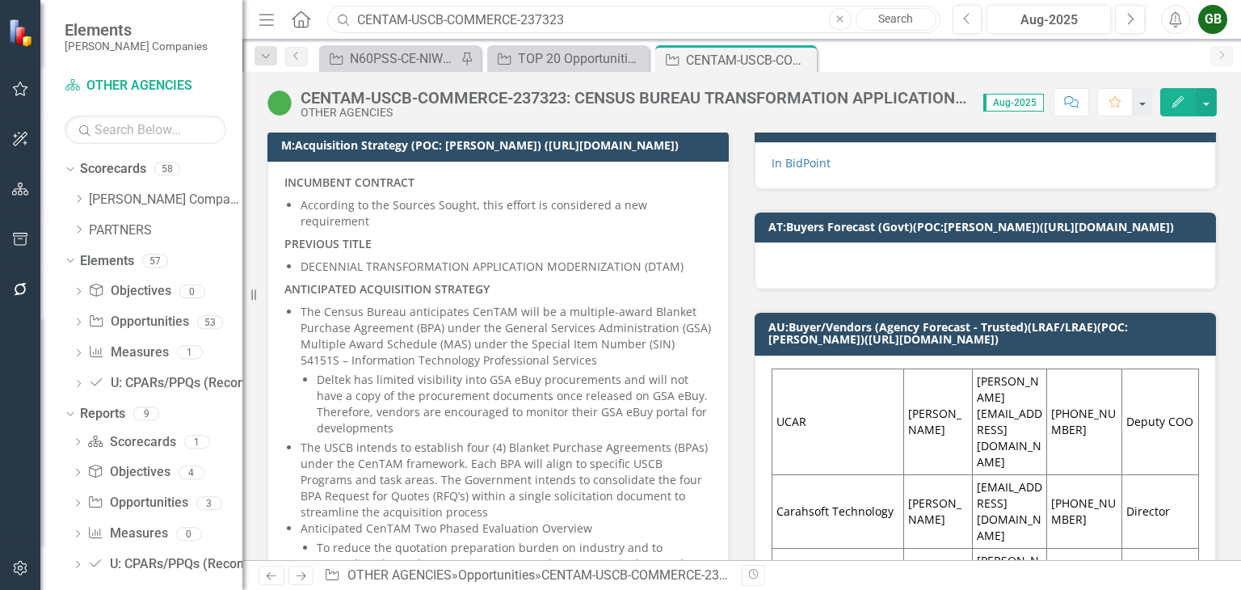
click at [446, 11] on input "CENTAM-USCB-COMMERCE-237323" at bounding box center [633, 20] width 613 height 28
drag, startPoint x: 579, startPoint y: 15, endPoint x: 255, endPoint y: 26, distance: 324.3
click at [255, 26] on div "Elements [PERSON_NAME] Companies Scorecard OTHER AGENCIES Search Dropdown Score…" at bounding box center [620, 295] width 1241 height 590
paste input "ATASS-NAVSUP-SEAPORT-254266"
type input "ATASS-NAVSUP-SEAPORT-254266"
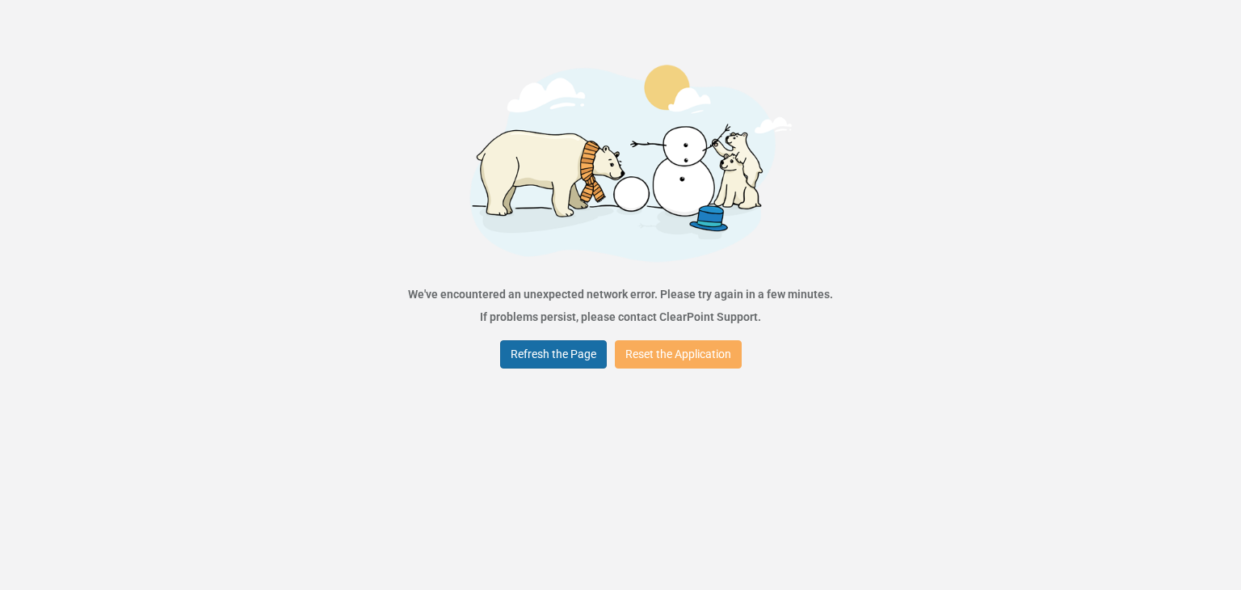
click at [588, 356] on button "Refresh the Page" at bounding box center [553, 354] width 107 height 28
